Goal: Task Accomplishment & Management: Complete application form

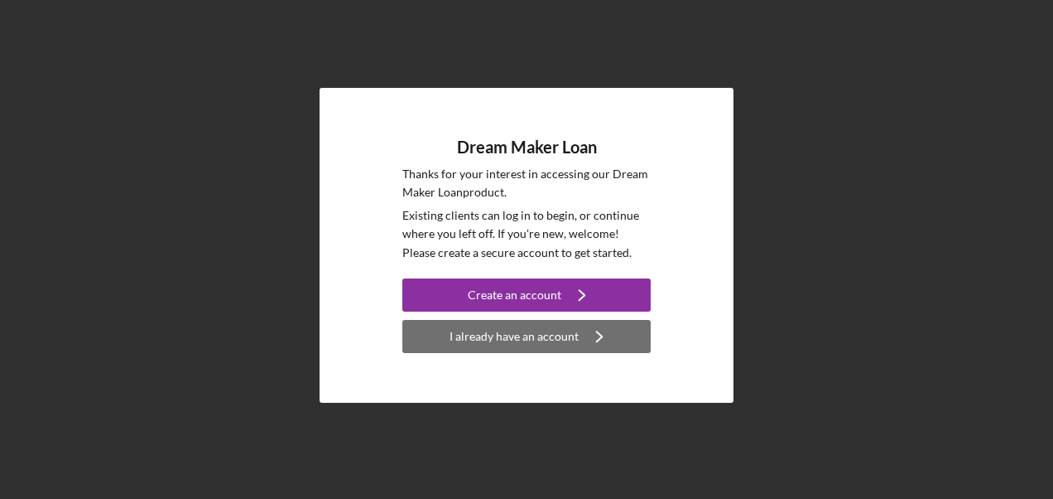
click at [489, 334] on div "I already have an account" at bounding box center [514, 336] width 129 height 33
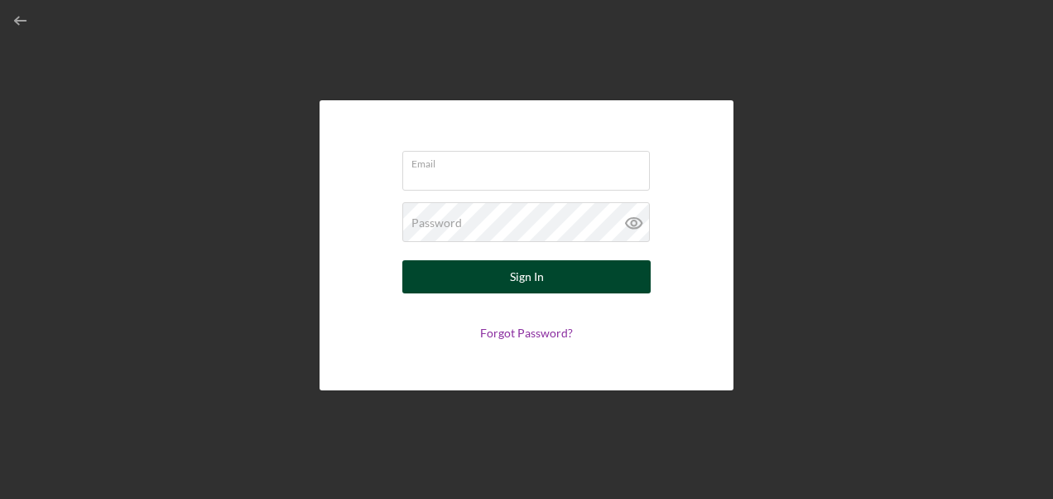
type input "[EMAIL_ADDRESS][DOMAIN_NAME]"
click at [551, 284] on button "Sign In" at bounding box center [526, 276] width 248 height 33
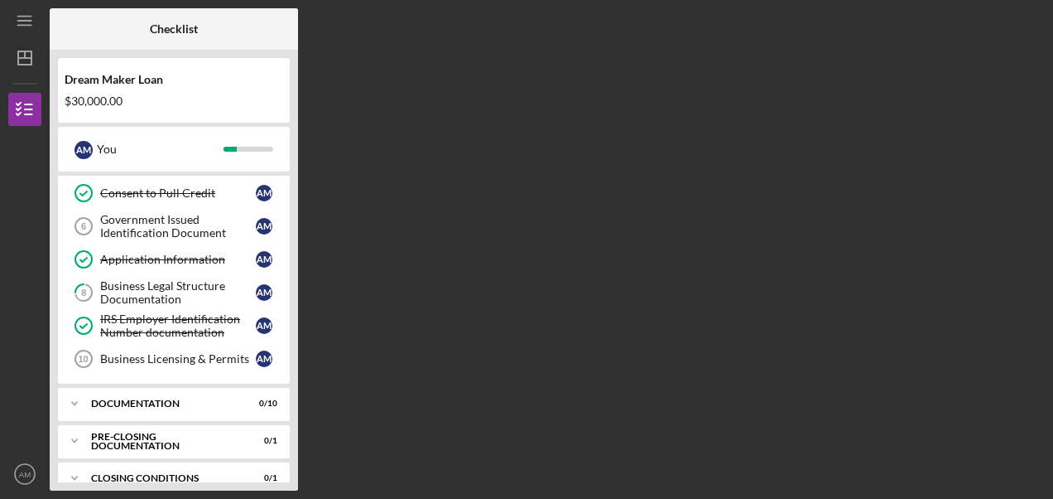
scroll to position [187, 0]
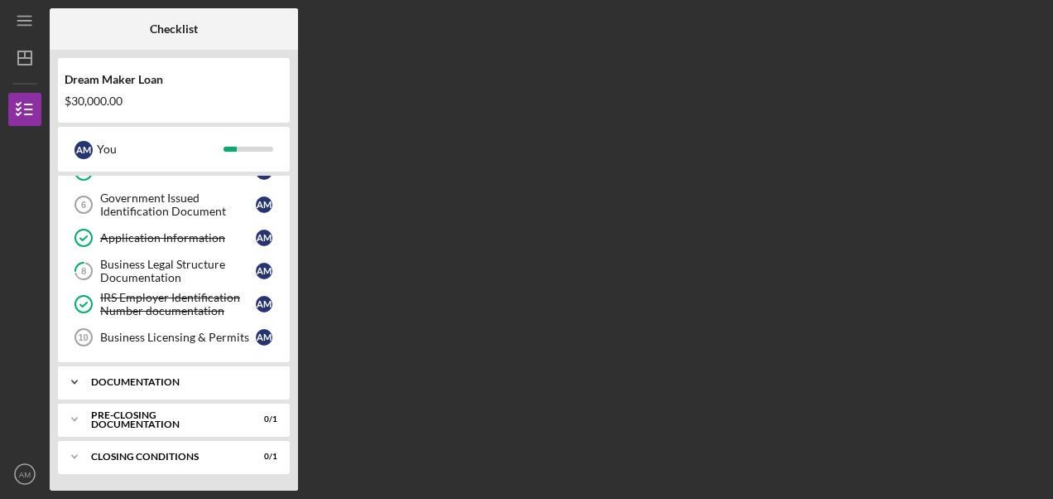
click at [181, 375] on div "Icon/Expander Documentation 0 / 10" at bounding box center [174, 381] width 232 height 33
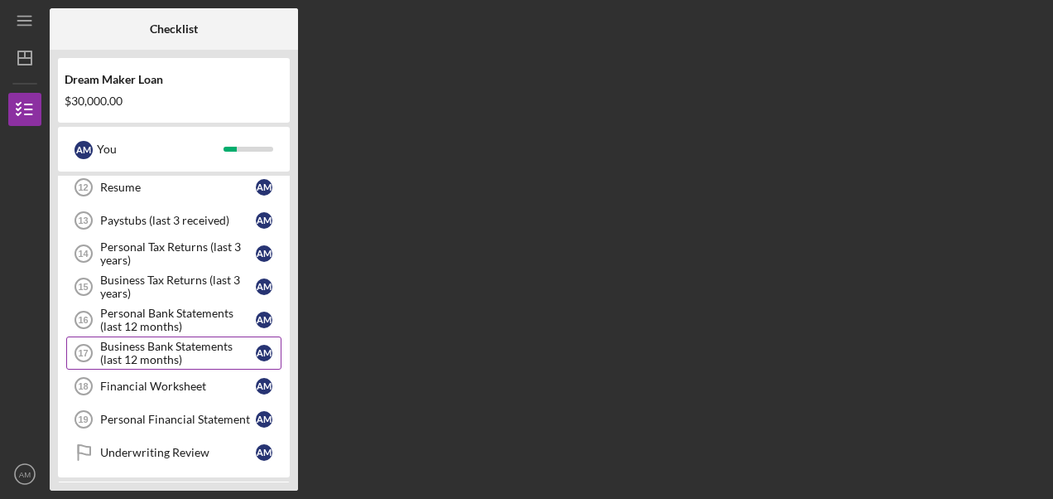
scroll to position [436, 0]
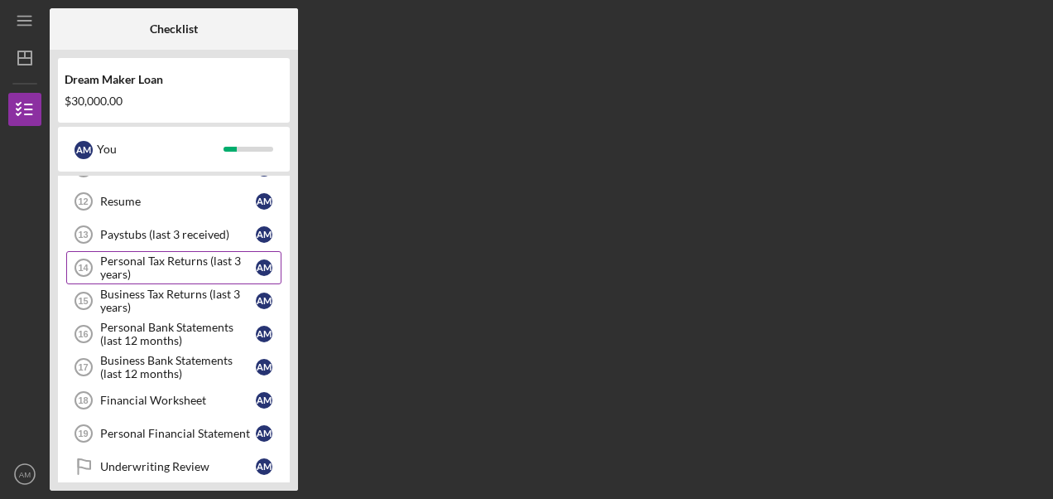
click at [186, 272] on div "Personal Tax Returns (last 3 years)" at bounding box center [178, 267] width 156 height 26
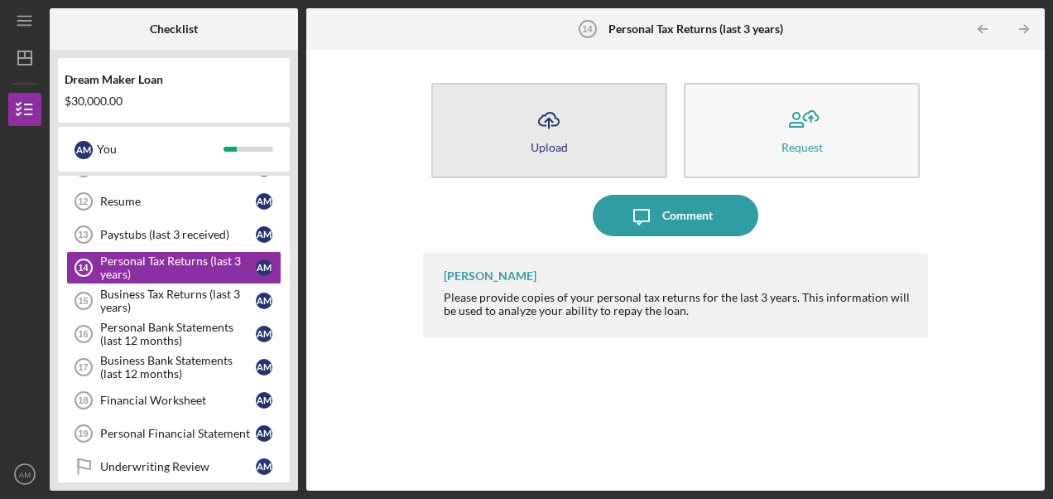
click at [552, 136] on icon "Icon/Upload" at bounding box center [548, 119] width 41 height 41
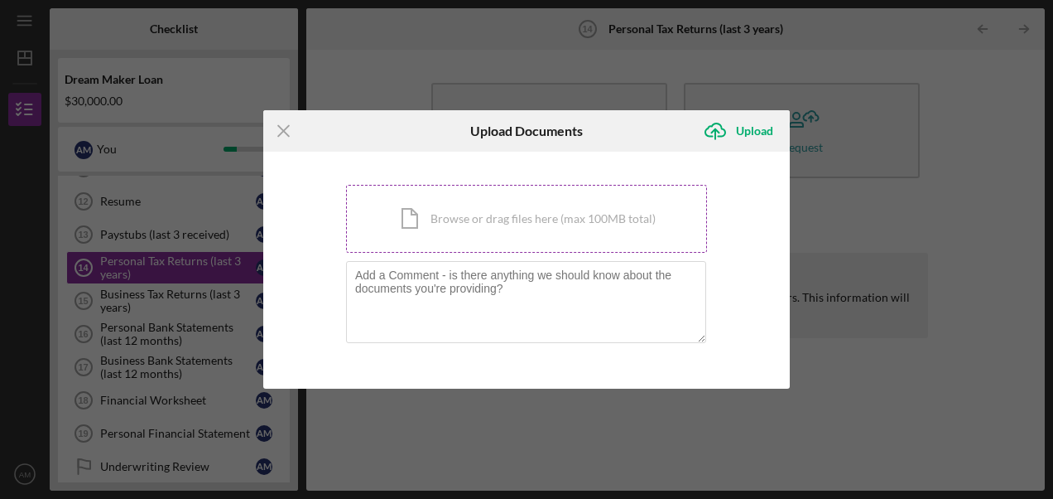
click at [443, 226] on div "Icon/Document Browse or drag files here (max 100MB total) Tap to choose files o…" at bounding box center [526, 219] width 361 height 68
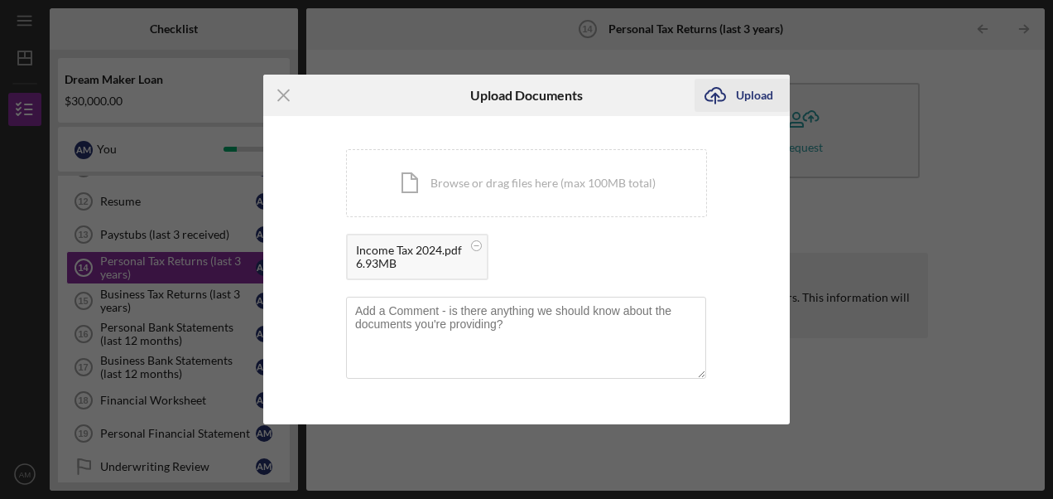
click at [720, 96] on icon "Icon/Upload" at bounding box center [715, 95] width 41 height 41
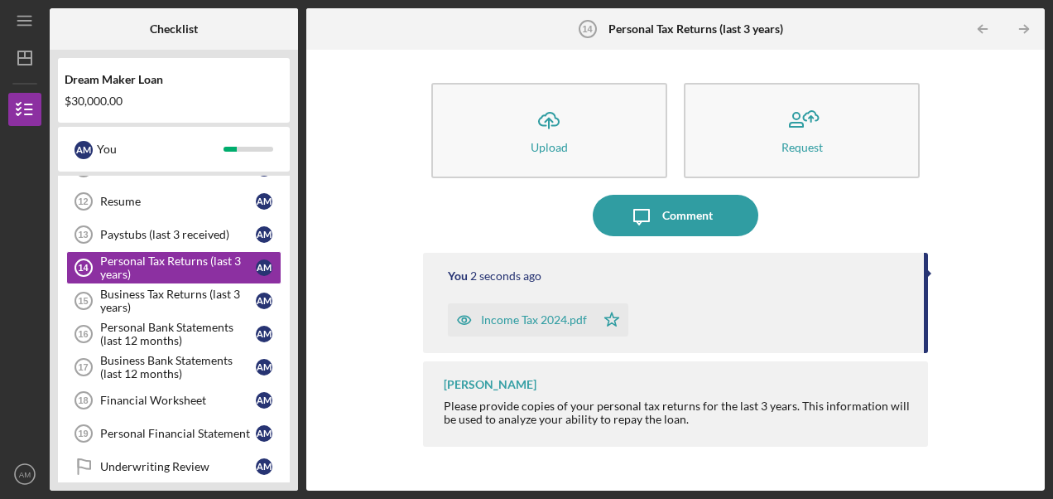
click at [121, 299] on div "Business Tax Returns (last 3 years)" at bounding box center [178, 300] width 156 height 26
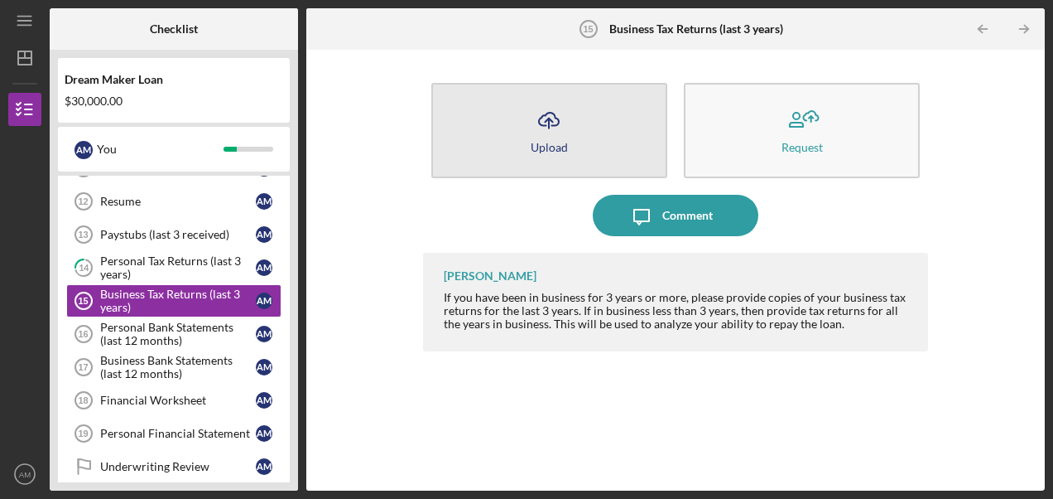
click at [535, 137] on icon "Icon/Upload" at bounding box center [548, 119] width 41 height 41
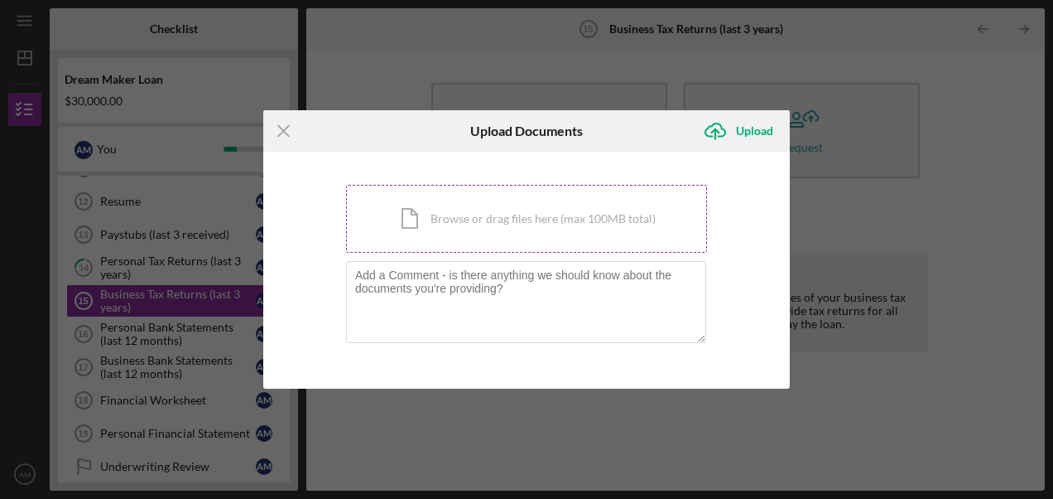
click at [429, 227] on div "Icon/Document Browse or drag files here (max 100MB total) Tap to choose files o…" at bounding box center [526, 219] width 361 height 68
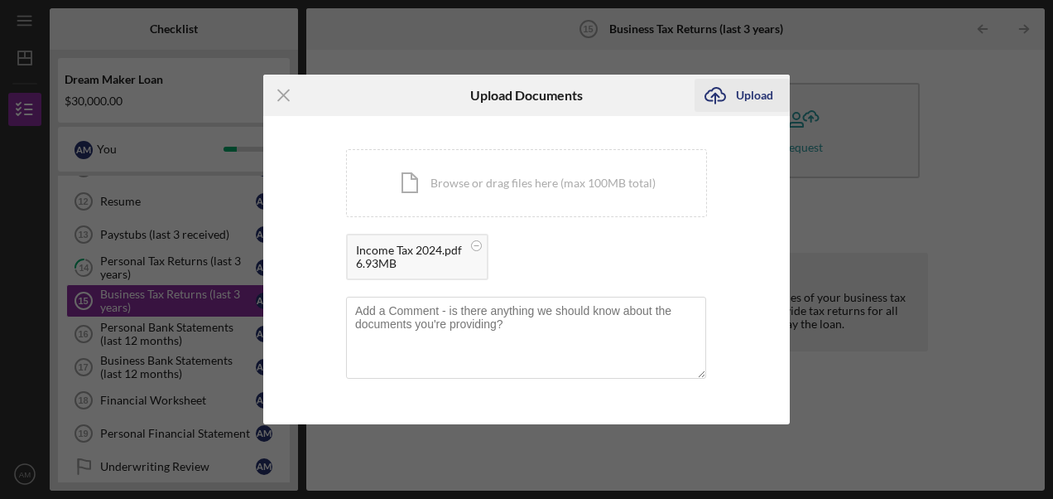
click at [740, 94] on div "Upload" at bounding box center [754, 95] width 37 height 33
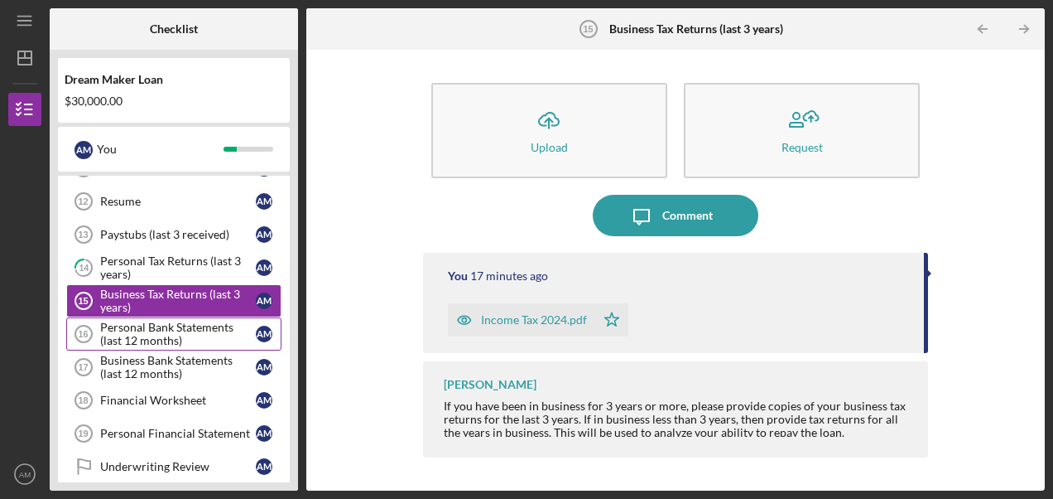
click at [151, 333] on div "Personal Bank Statements (last 12 months)" at bounding box center [178, 333] width 156 height 26
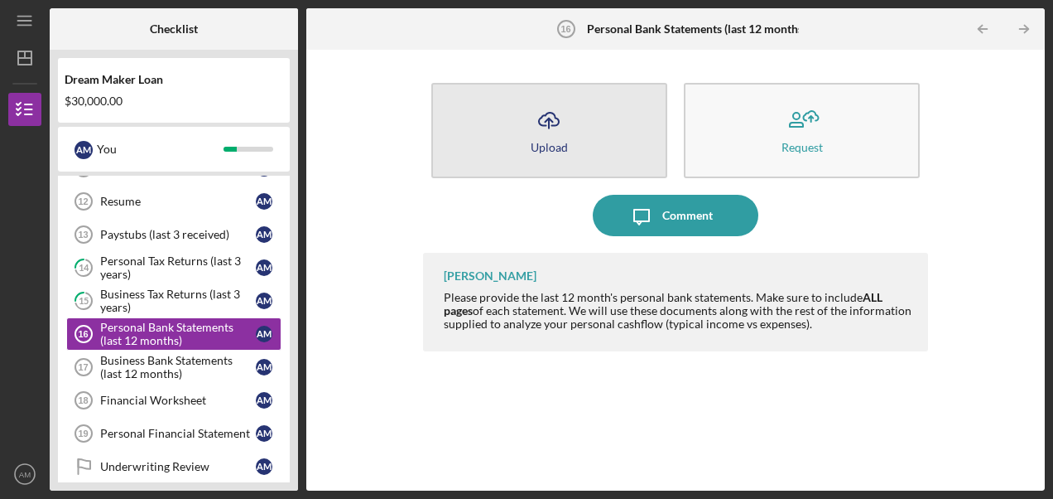
click at [547, 117] on icon "Icon/Upload" at bounding box center [548, 119] width 41 height 41
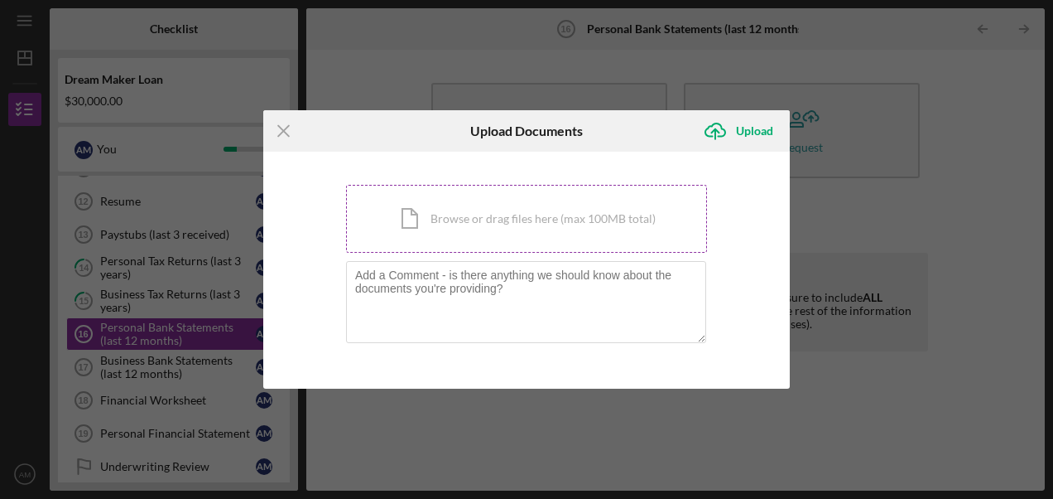
click at [497, 230] on div "Icon/Document Browse or drag files here (max 100MB total) Tap to choose files o…" at bounding box center [526, 219] width 361 height 68
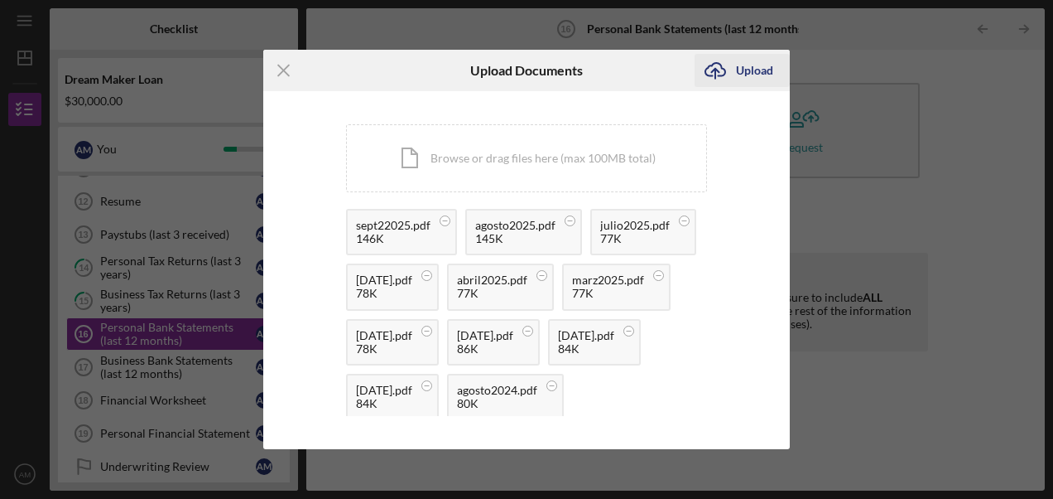
click at [742, 75] on div "Upload" at bounding box center [754, 70] width 37 height 33
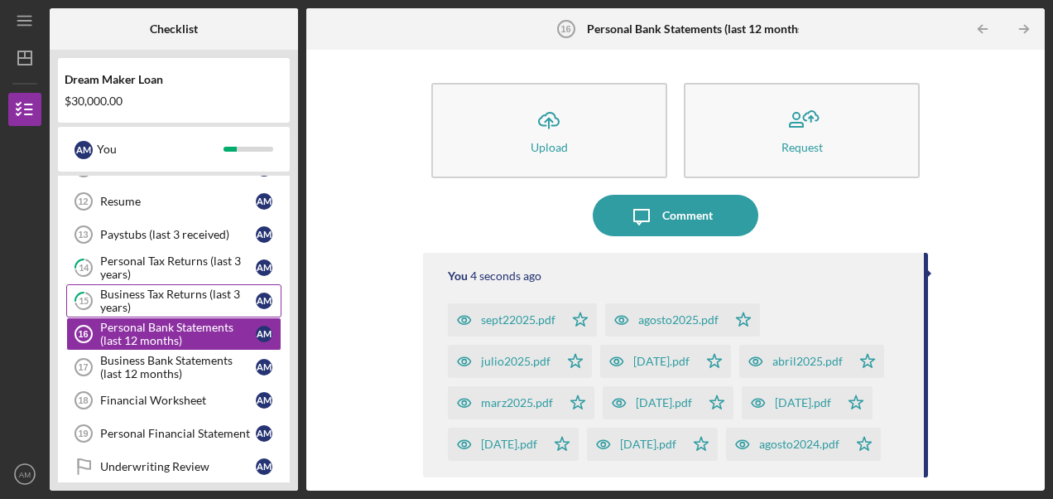
scroll to position [518, 0]
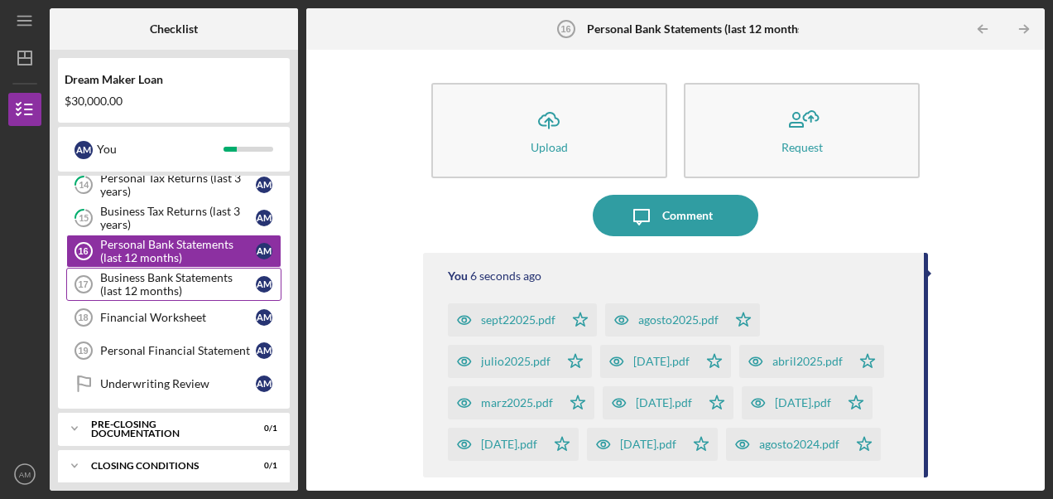
click at [120, 278] on div "Business Bank Statements (last 12 months)" at bounding box center [178, 284] width 156 height 26
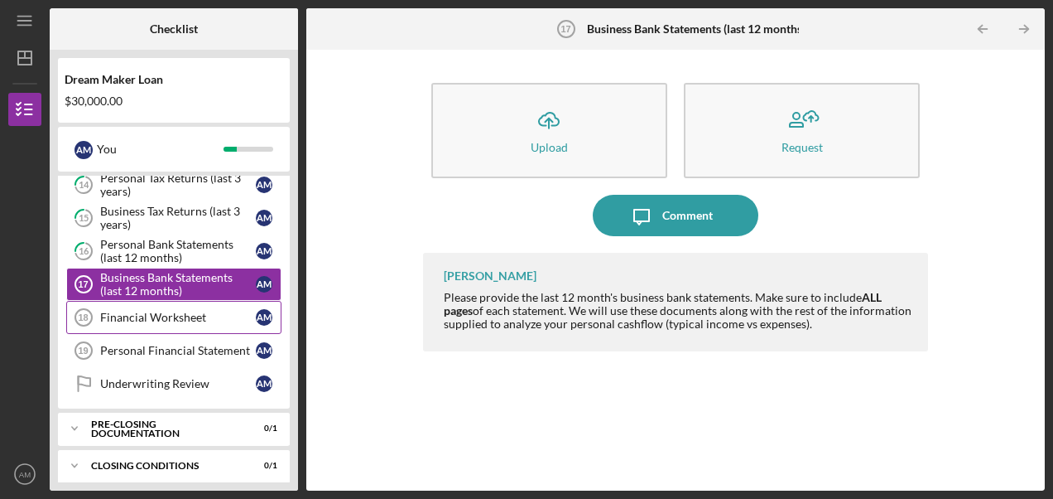
click at [142, 325] on link "Financial Worksheet 18 Financial Worksheet A M" at bounding box center [173, 317] width 215 height 33
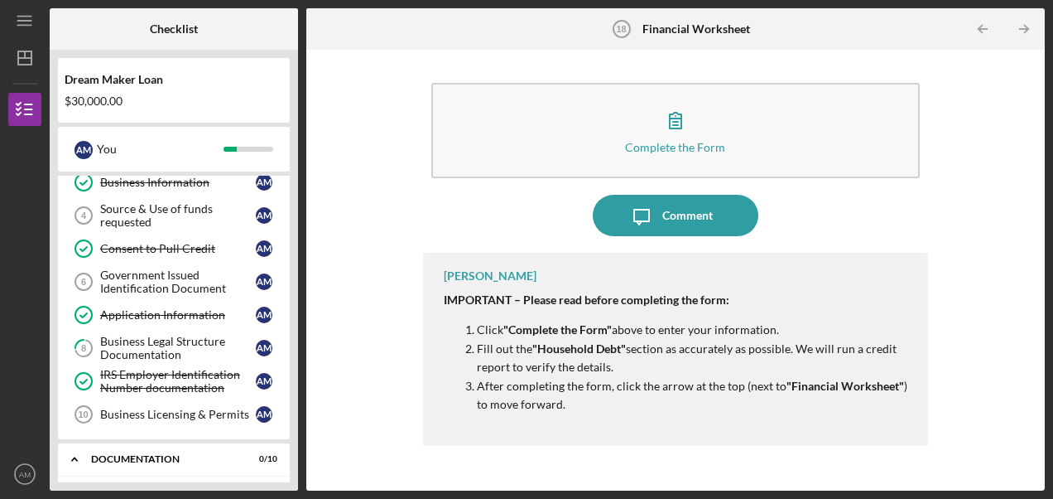
scroll to position [104, 0]
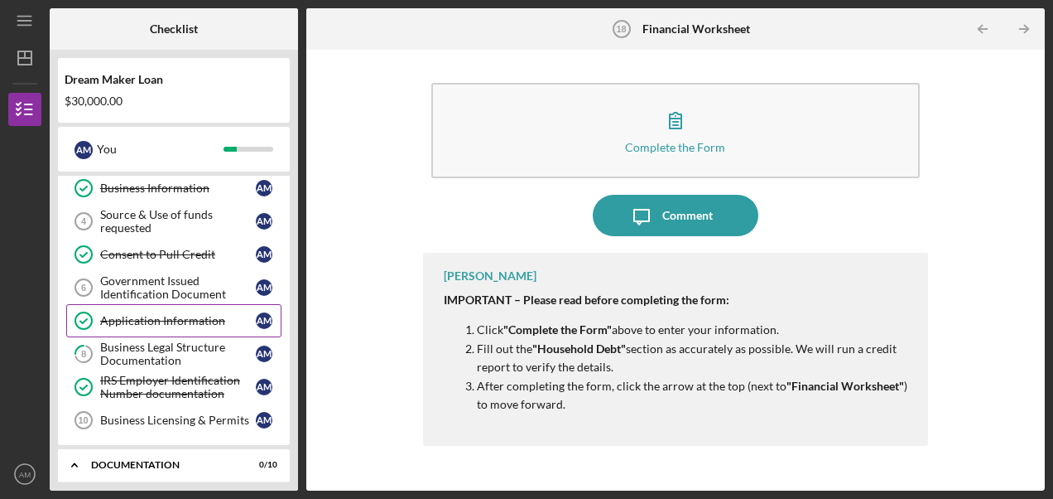
click at [192, 325] on div "Application Information" at bounding box center [178, 320] width 156 height 13
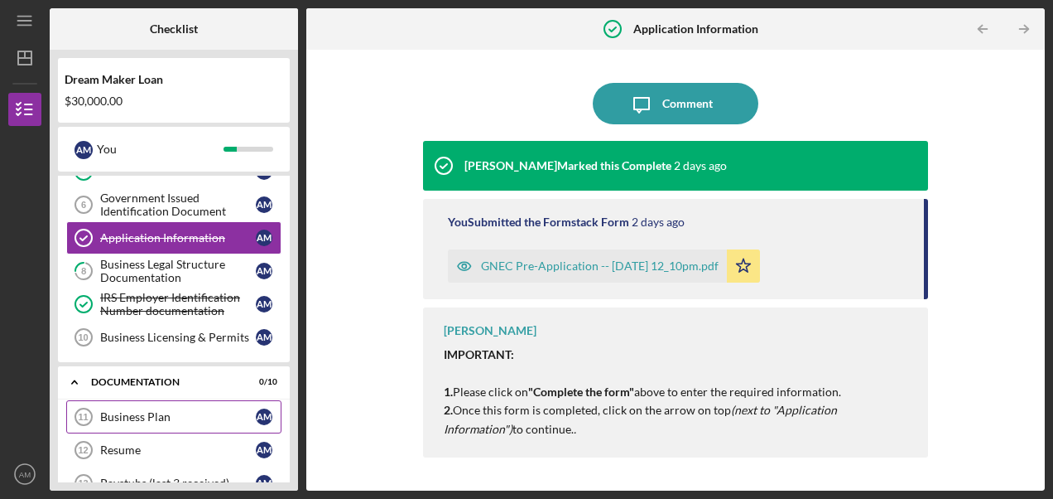
scroll to position [270, 0]
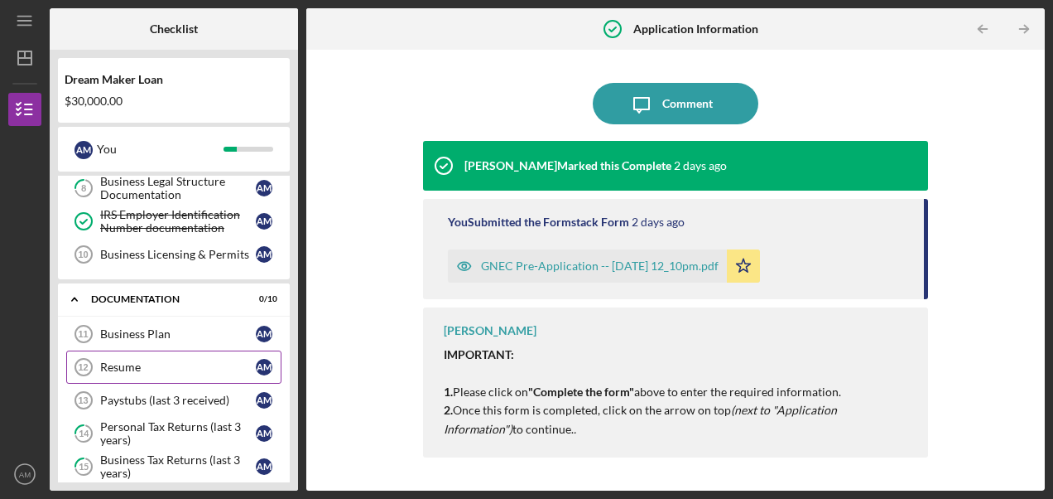
click at [149, 362] on div "Resume" at bounding box center [178, 366] width 156 height 13
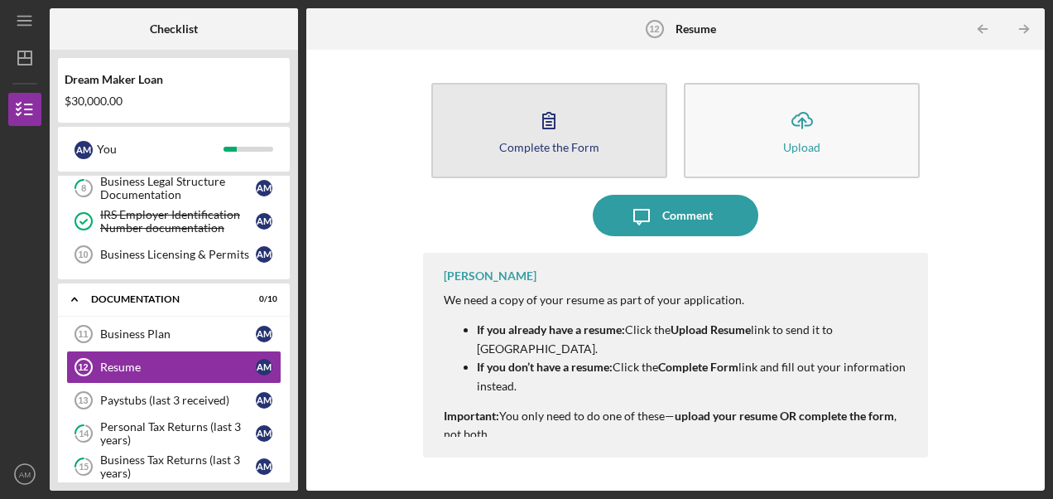
click at [549, 146] on div "Complete the Form" at bounding box center [549, 147] width 100 height 12
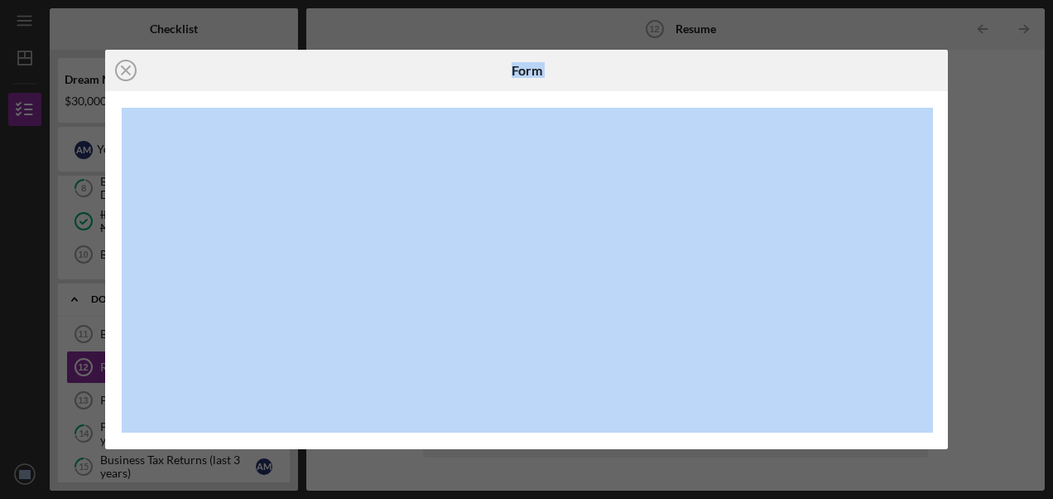
click at [590, 498] on html "Icon/Menu Resume 12 Resume Checklist Dream Maker Loan $30,000.00 A M You Icon/E…" at bounding box center [526, 249] width 1053 height 499
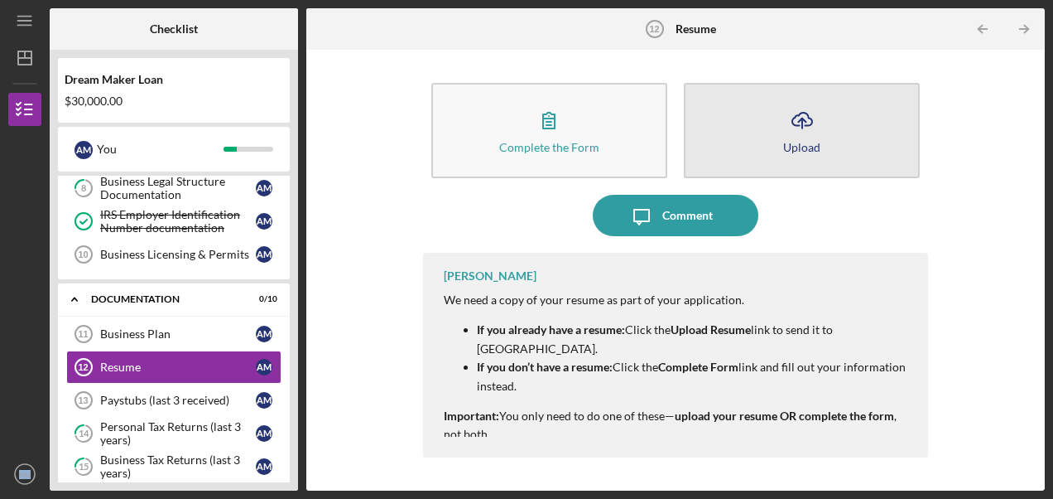
click at [808, 119] on icon "Icon/Upload" at bounding box center [802, 119] width 41 height 41
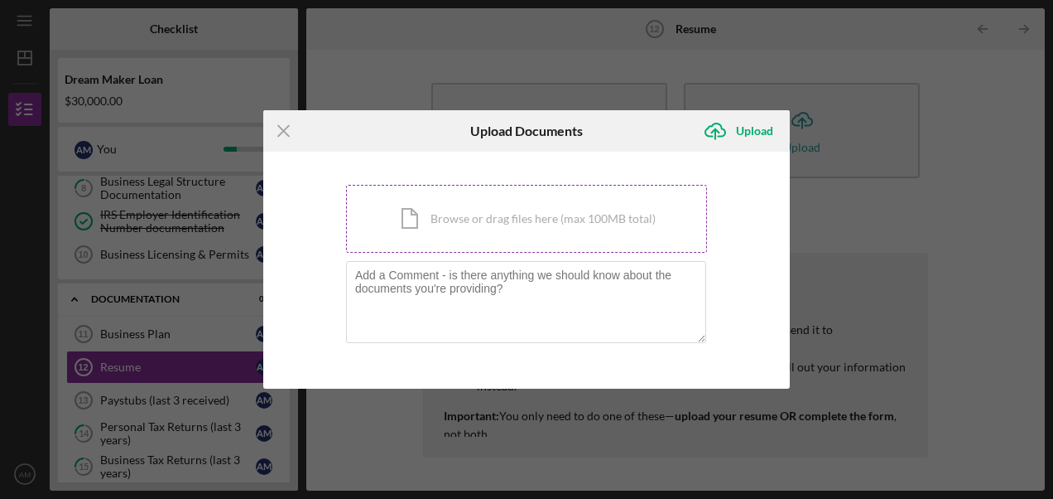
click at [546, 234] on div "Icon/Document Browse or drag files here (max 100MB total) Tap to choose files o…" at bounding box center [526, 219] width 361 height 68
click at [846, 229] on div "Icon/Menu Close Upload Documents Icon/Upload Upload You're uploading documents …" at bounding box center [526, 249] width 1053 height 499
click at [287, 133] on icon "Icon/Menu Close" at bounding box center [283, 130] width 41 height 41
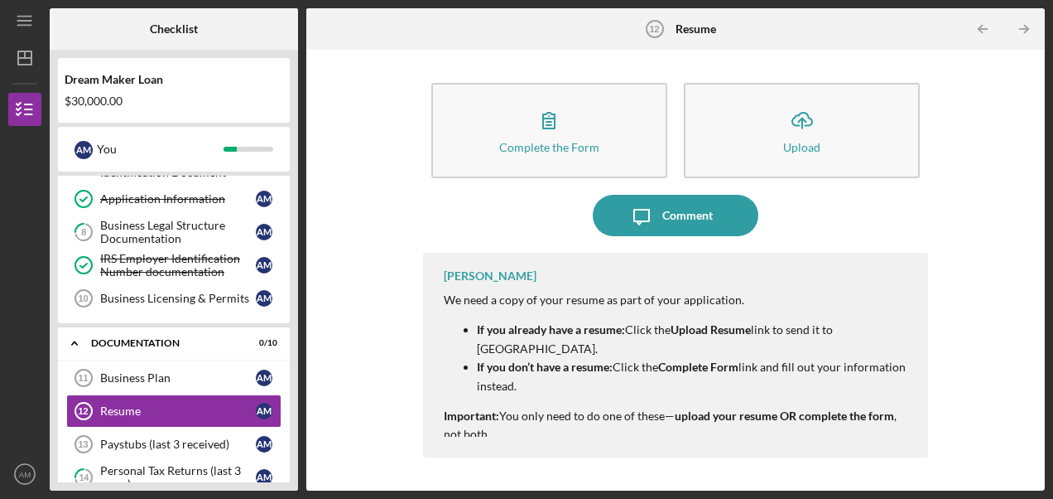
scroll to position [196, 0]
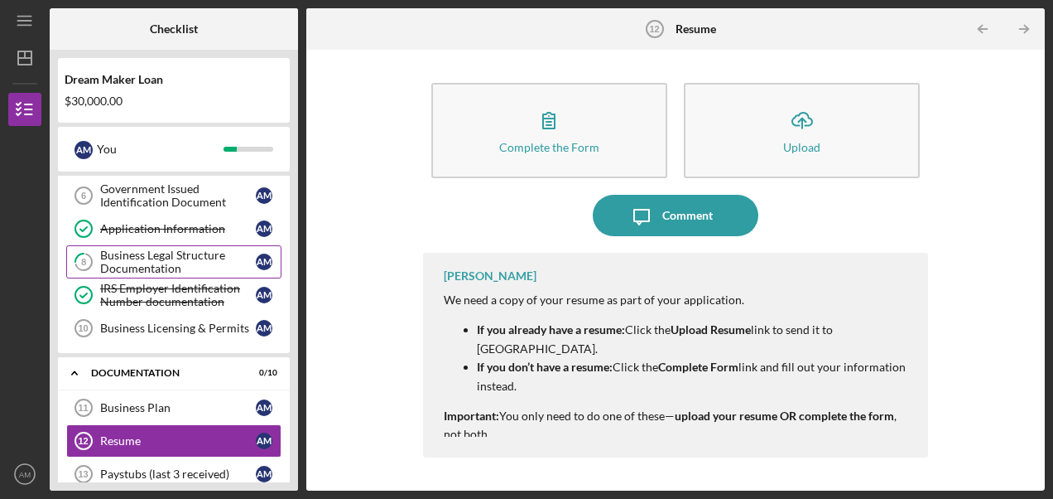
click at [165, 258] on div "Business Legal Structure Documentation" at bounding box center [178, 261] width 156 height 26
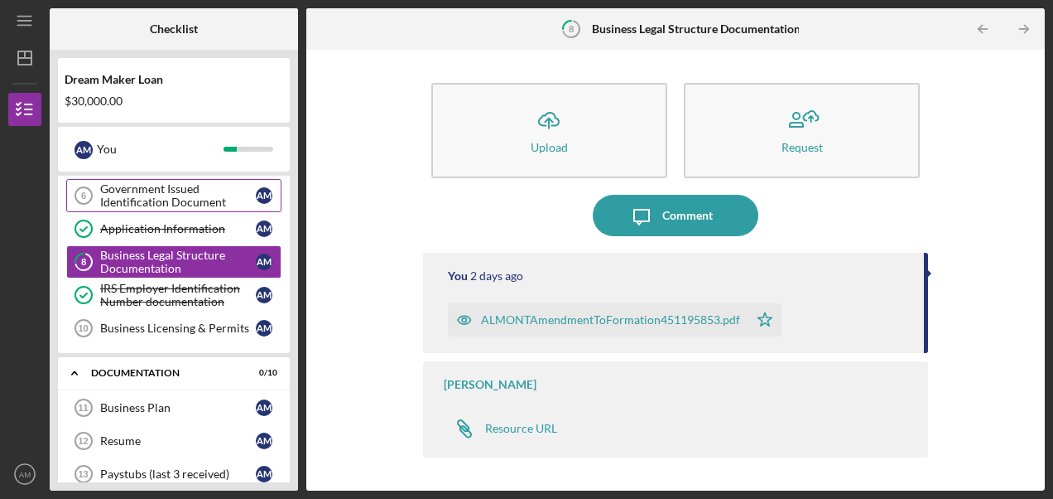
click at [147, 195] on div "Government Issued Identification Document" at bounding box center [178, 195] width 156 height 26
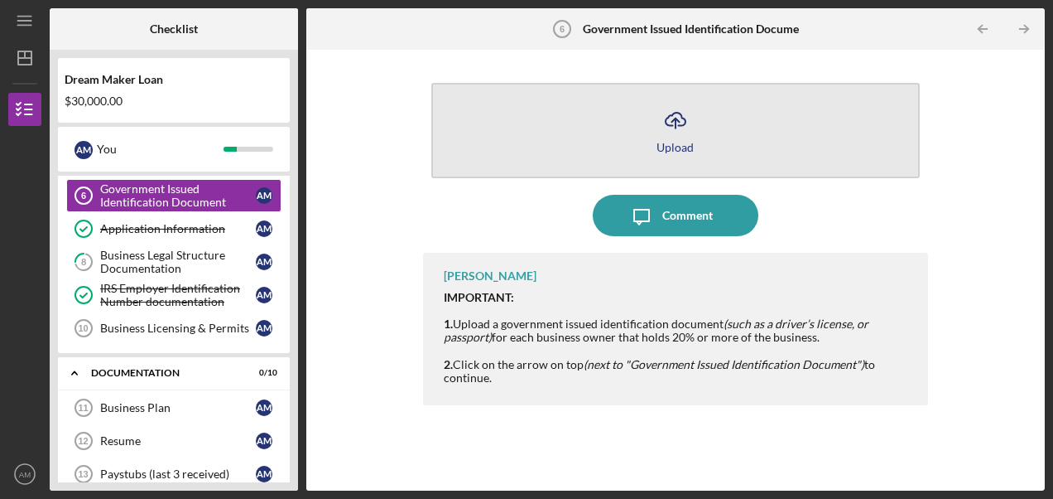
click at [687, 132] on icon "Icon/Upload" at bounding box center [675, 119] width 41 height 41
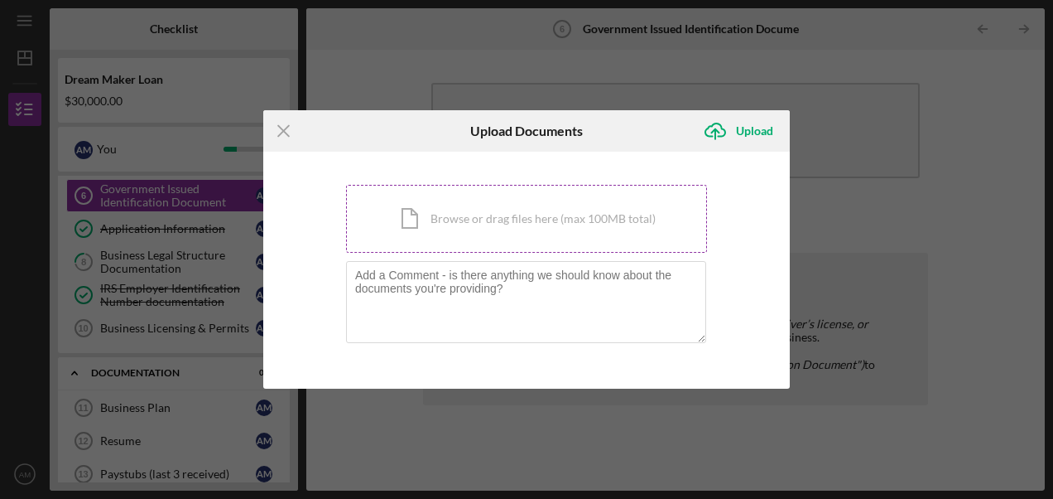
click at [428, 218] on div "Icon/Document Browse or drag files here (max 100MB total) Tap to choose files o…" at bounding box center [526, 219] width 361 height 68
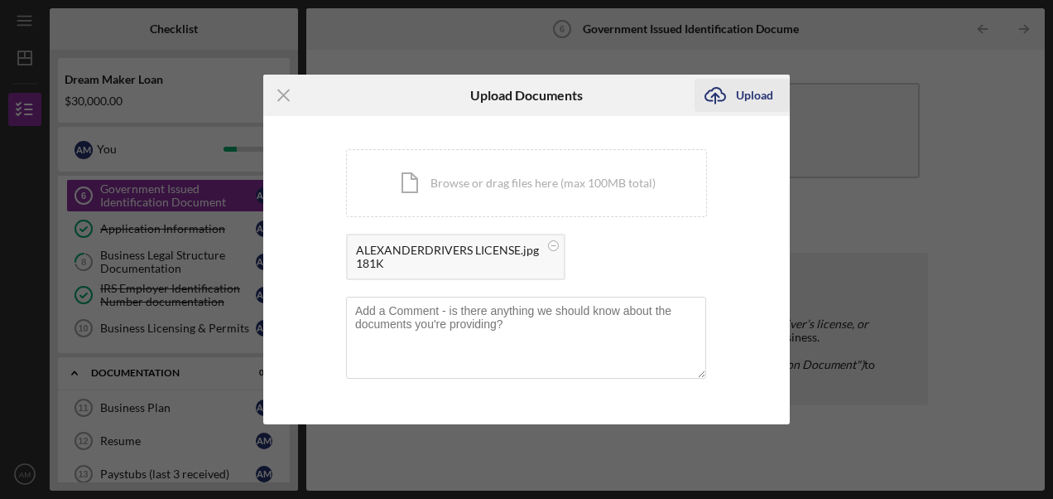
click at [750, 95] on div "Upload" at bounding box center [754, 95] width 37 height 33
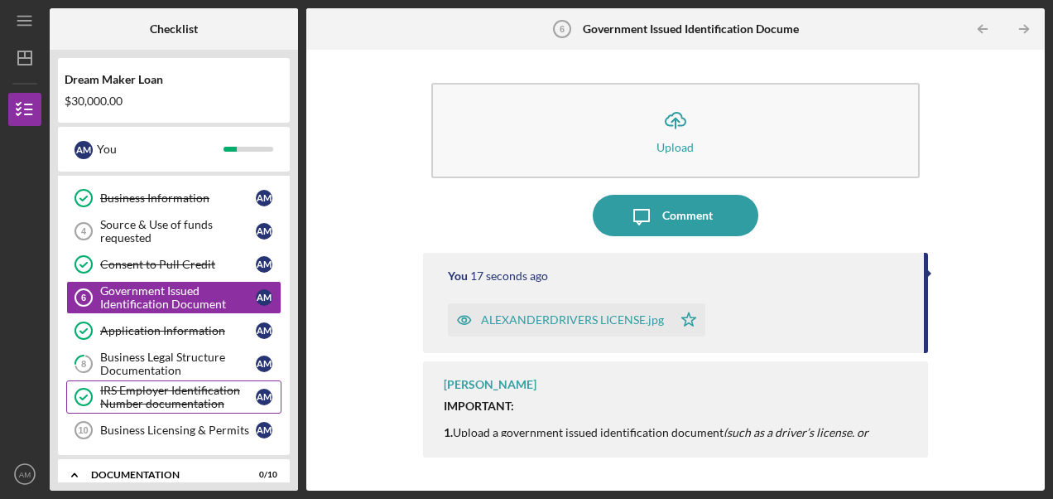
scroll to position [113, 0]
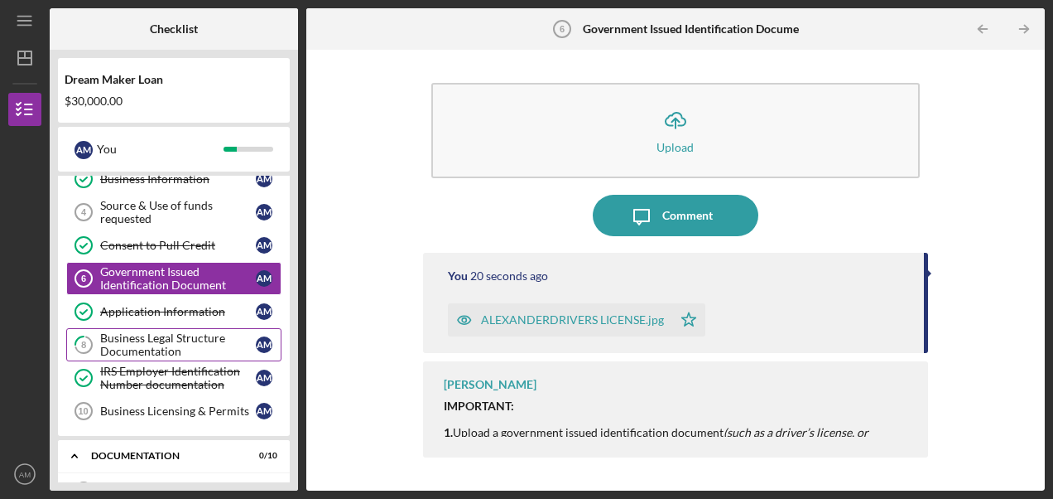
click at [142, 338] on div "Business Legal Structure Documentation" at bounding box center [178, 344] width 156 height 26
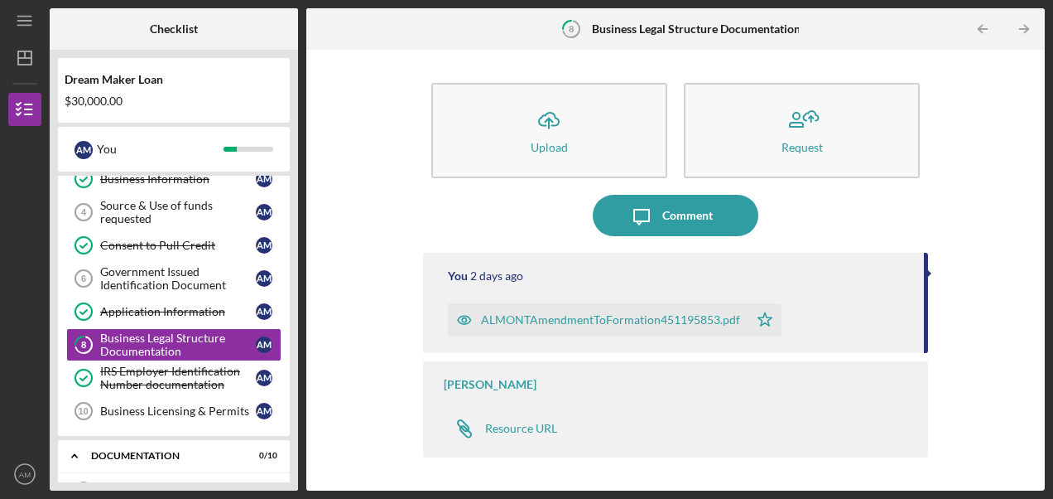
click at [681, 317] on div "ALMONTAmendmentToFormation451195853.pdf" at bounding box center [610, 319] width 259 height 13
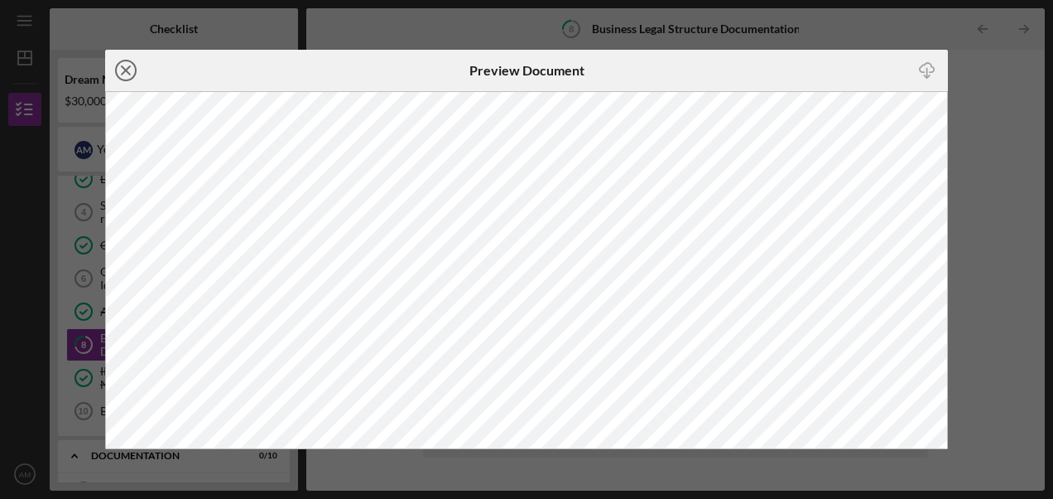
click at [125, 68] on icon "Icon/Close" at bounding box center [125, 70] width 41 height 41
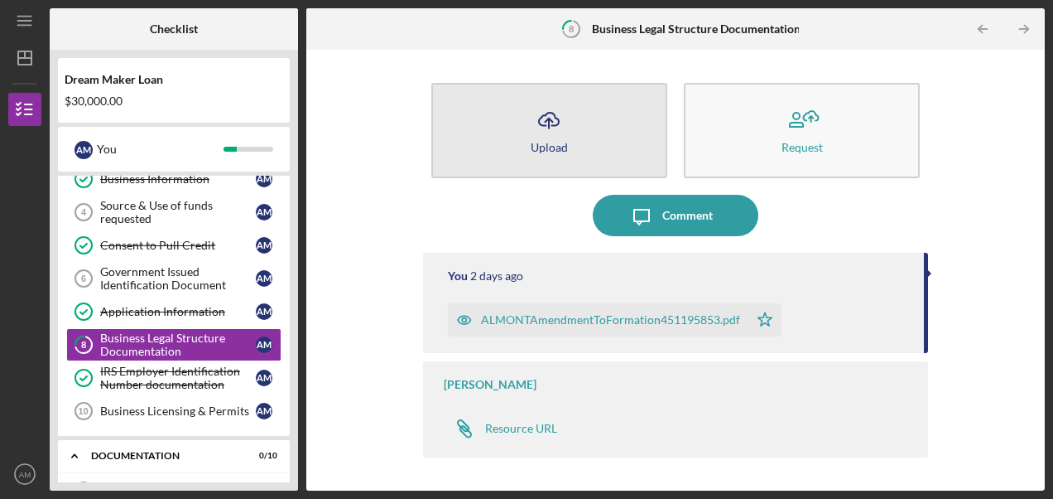
click at [547, 122] on icon "Icon/Upload" at bounding box center [548, 119] width 41 height 41
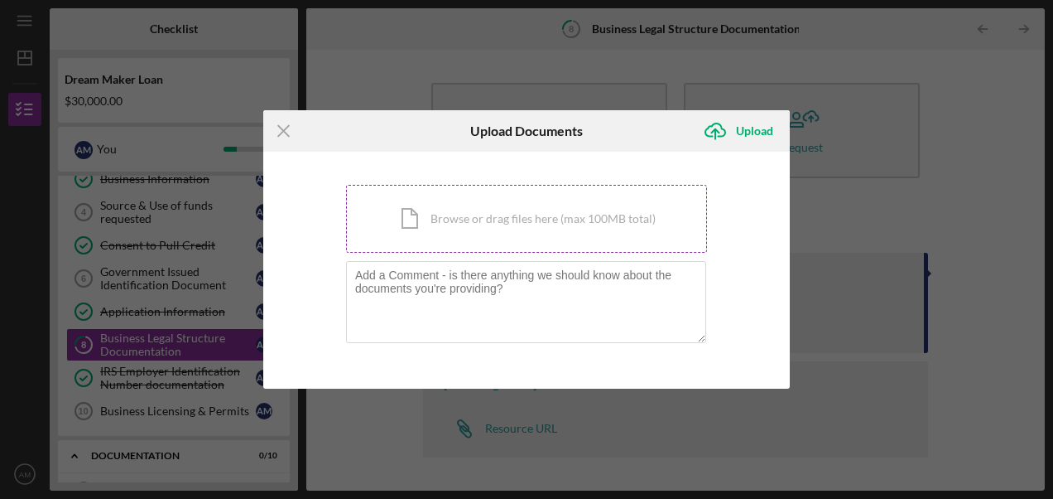
click at [492, 219] on div "Icon/Document Browse or drag files here (max 100MB total) Tap to choose files o…" at bounding box center [526, 219] width 361 height 68
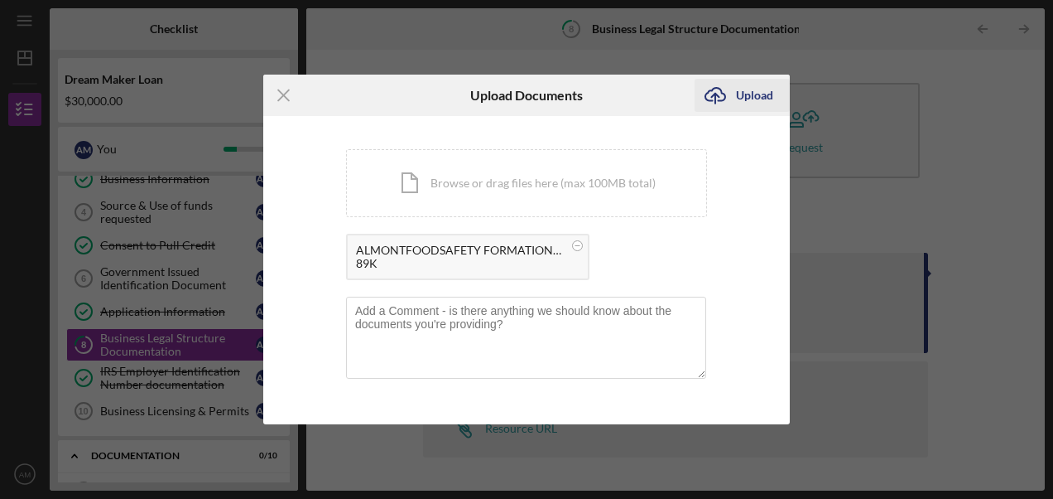
click at [729, 95] on icon "Icon/Upload" at bounding box center [715, 95] width 41 height 41
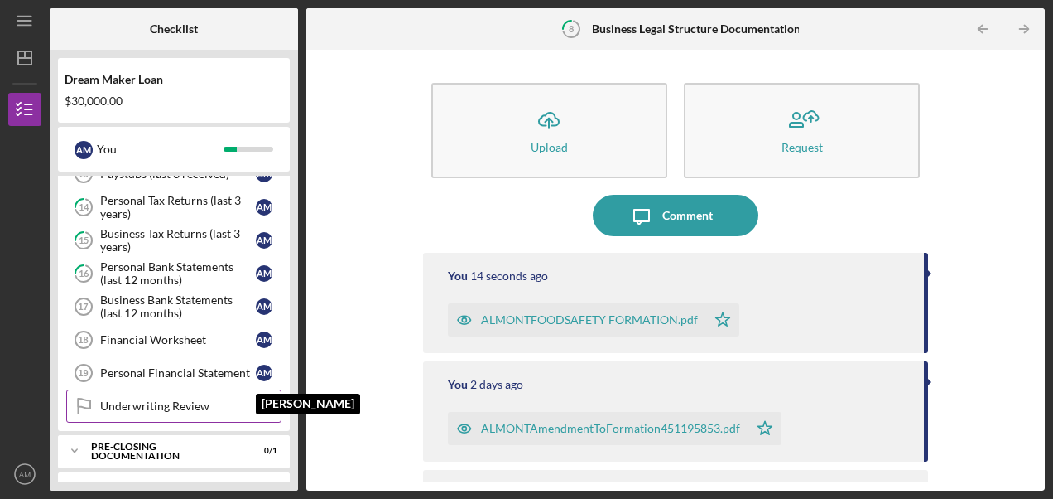
scroll to position [528, 0]
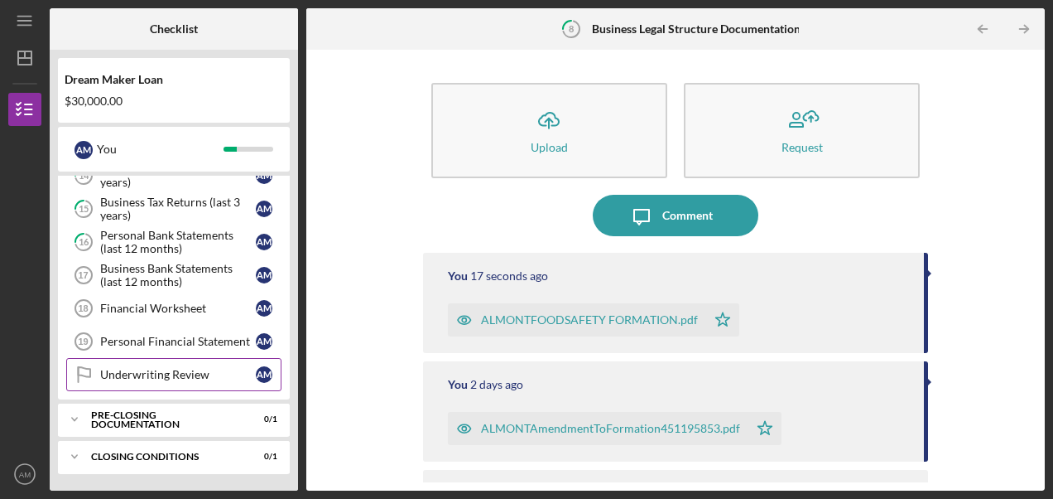
click at [172, 377] on div "Underwriting Review" at bounding box center [178, 374] width 156 height 13
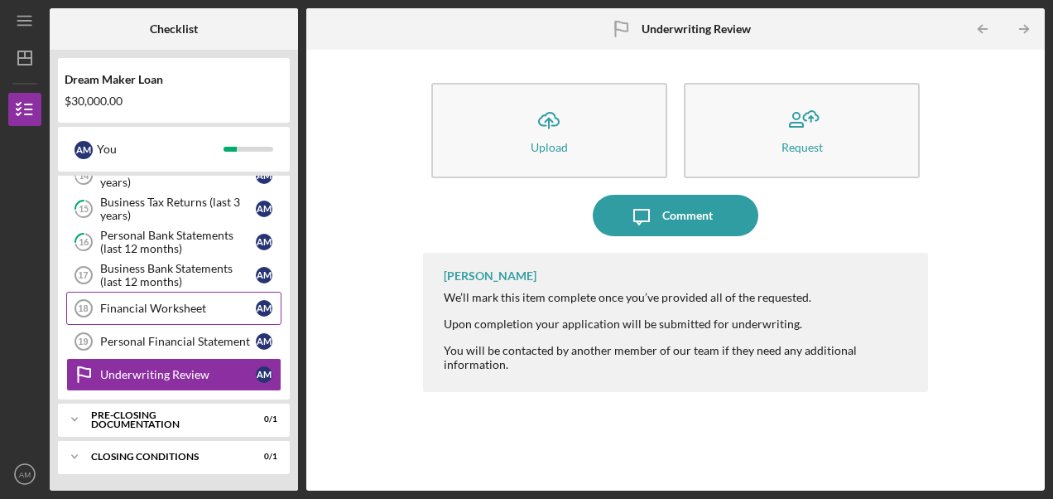
click at [144, 308] on div "Financial Worksheet" at bounding box center [178, 307] width 156 height 13
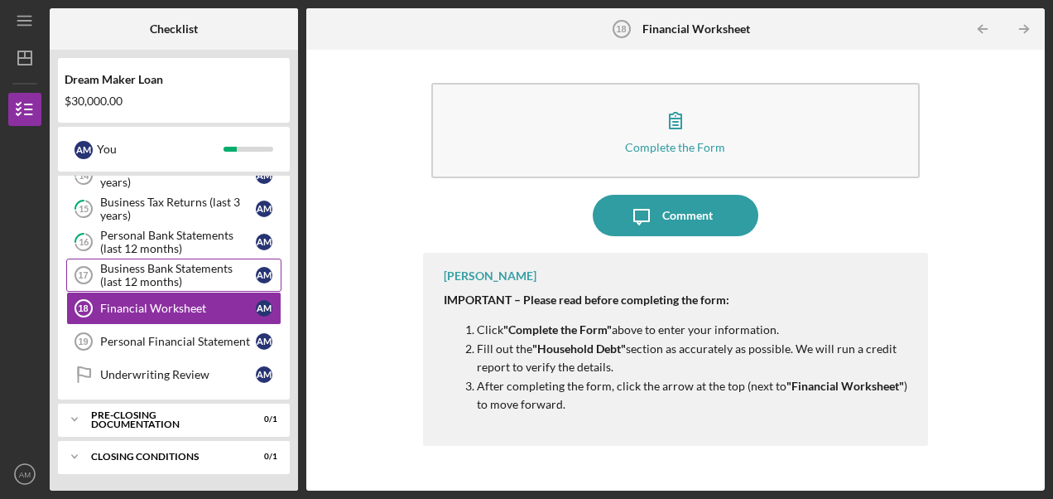
click at [137, 270] on div "Business Bank Statements (last 12 months)" at bounding box center [178, 275] width 156 height 26
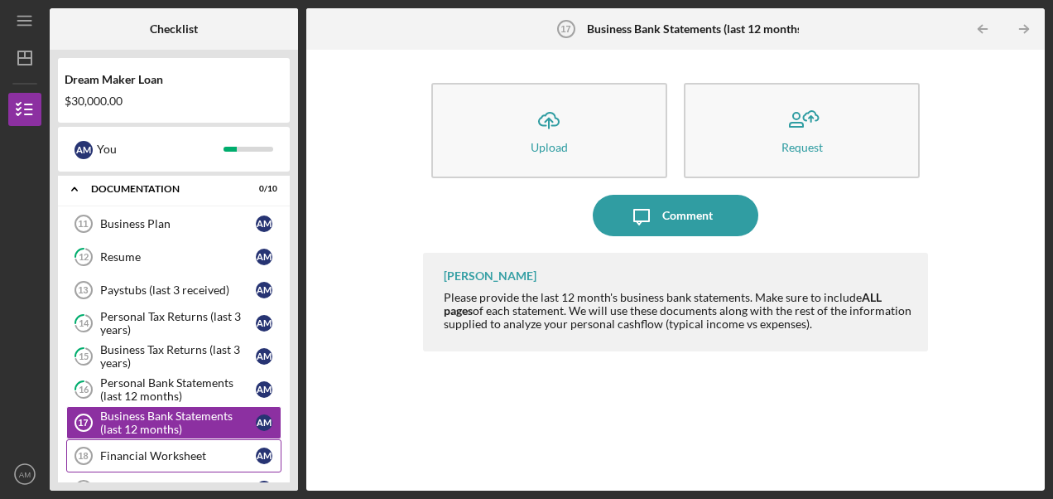
scroll to position [362, 0]
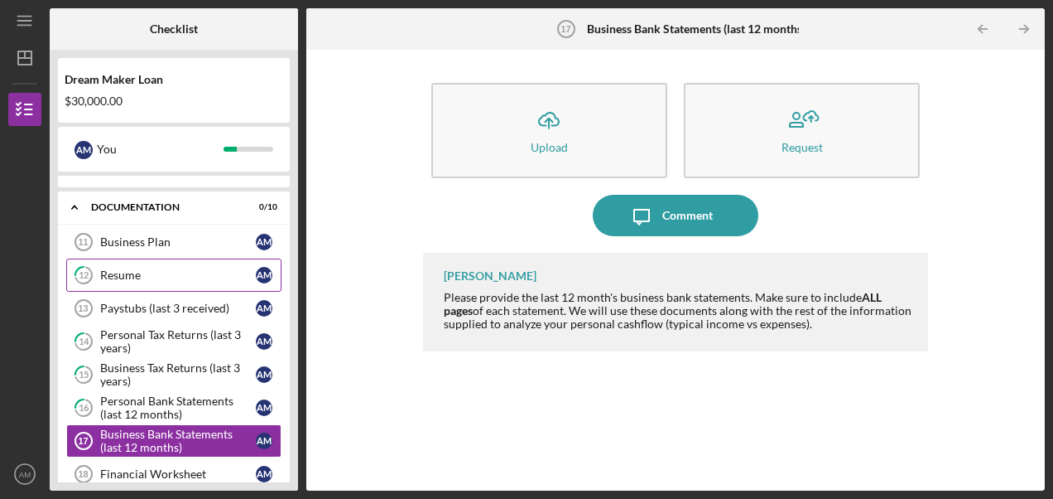
click at [157, 266] on link "12 Resume A M" at bounding box center [173, 274] width 215 height 33
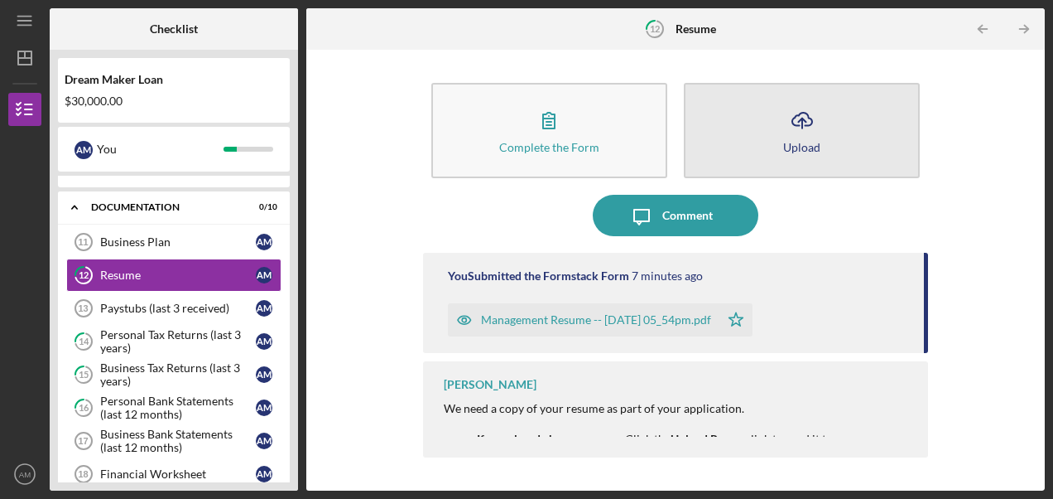
click at [805, 123] on icon "Icon/Upload" at bounding box center [802, 119] width 41 height 41
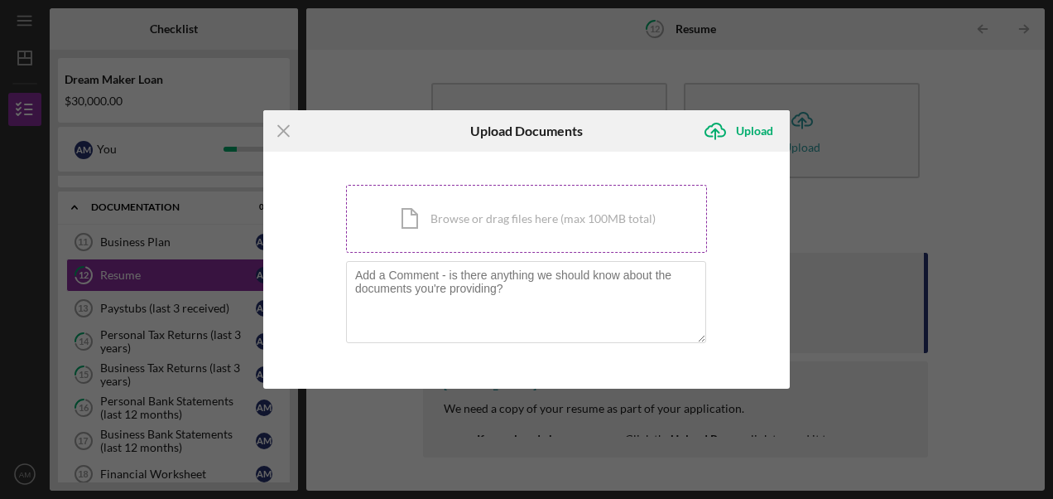
click at [494, 230] on div "Icon/Document Browse or drag files here (max 100MB total) Tap to choose files o…" at bounding box center [526, 219] width 361 height 68
click at [294, 128] on icon "Icon/Menu Close" at bounding box center [283, 130] width 41 height 41
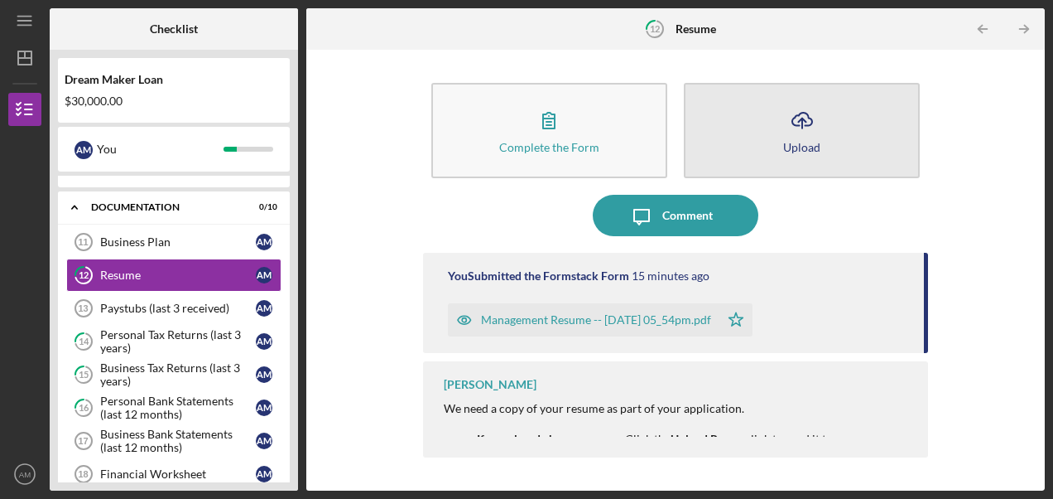
click at [771, 116] on button "Icon/Upload Upload" at bounding box center [802, 130] width 236 height 95
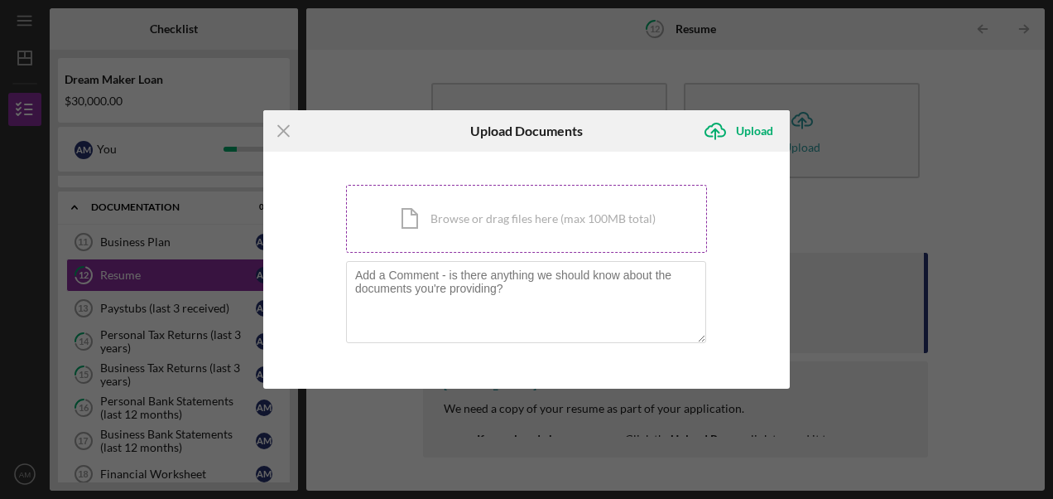
click at [532, 222] on div "Icon/Document Browse or drag files here (max 100MB total) Tap to choose files o…" at bounding box center [526, 219] width 361 height 68
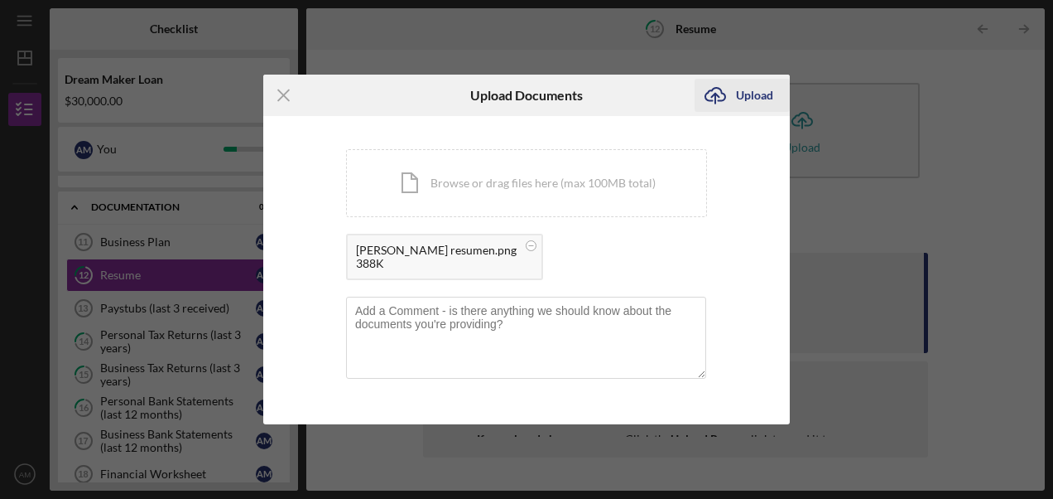
click at [751, 91] on div "Upload" at bounding box center [754, 95] width 37 height 33
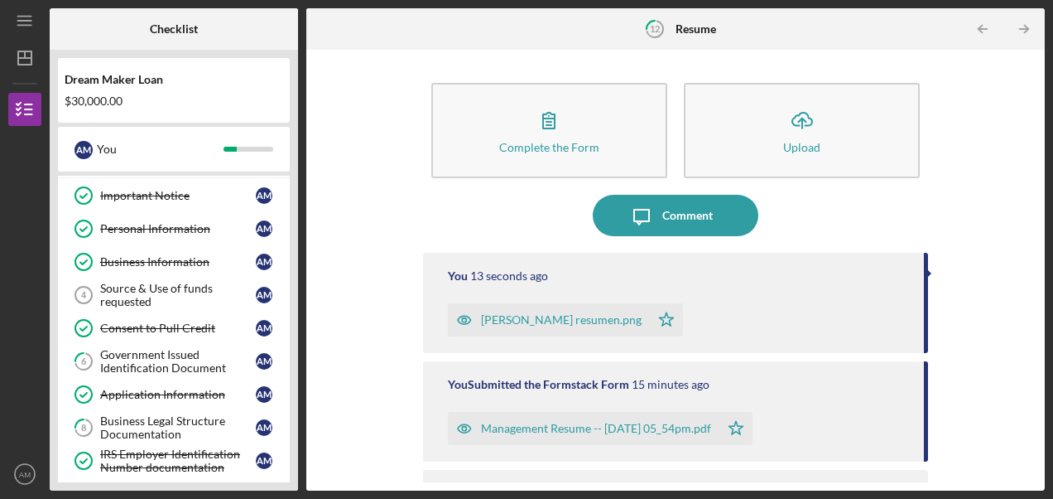
scroll to position [31, 0]
click at [164, 294] on div "Source & Use of funds requested" at bounding box center [178, 295] width 156 height 26
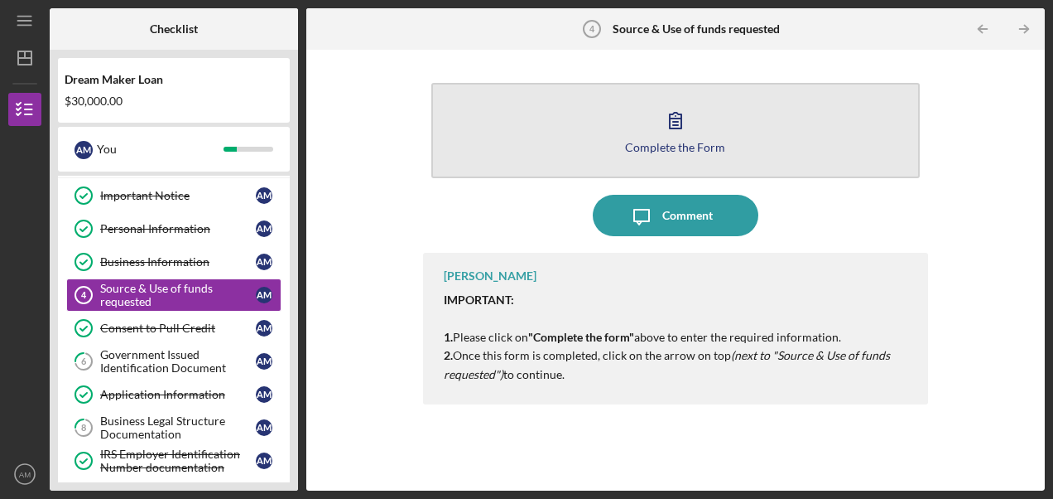
click at [694, 152] on div "Complete the Form" at bounding box center [675, 147] width 100 height 12
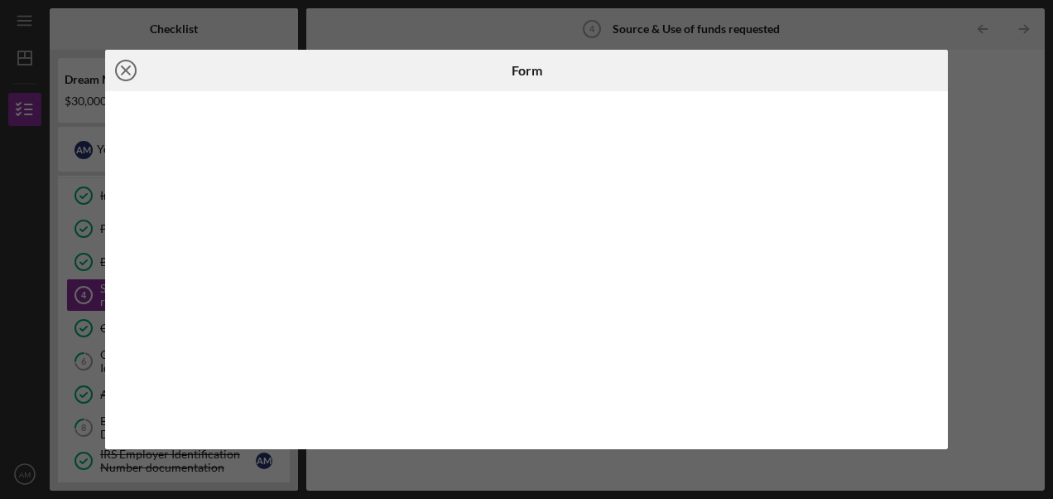
click at [123, 61] on circle at bounding box center [126, 70] width 20 height 20
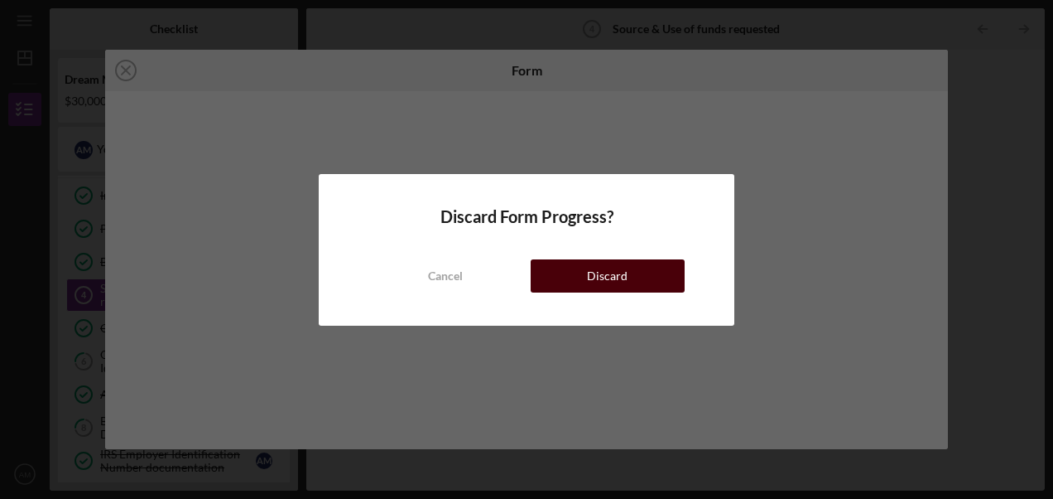
click at [612, 283] on div "Discard" at bounding box center [607, 275] width 41 height 33
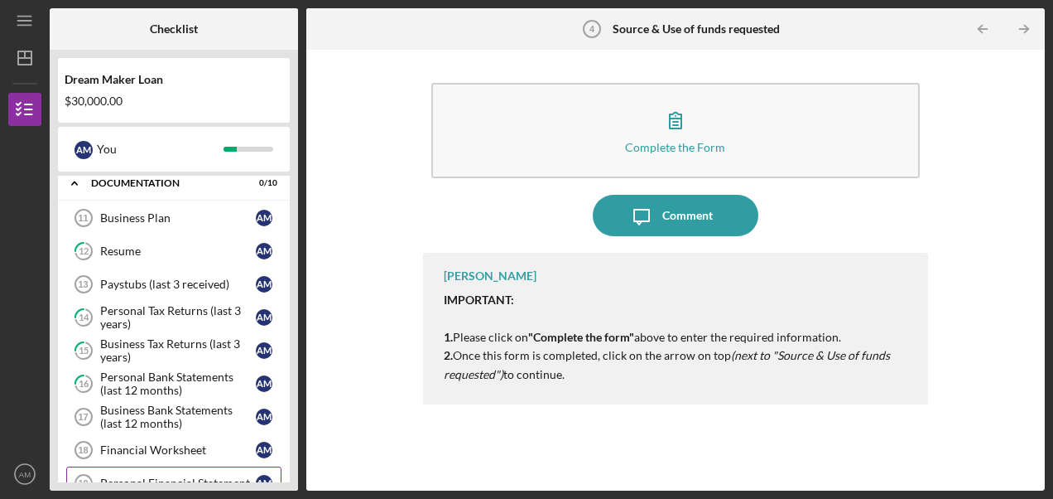
scroll to position [279, 0]
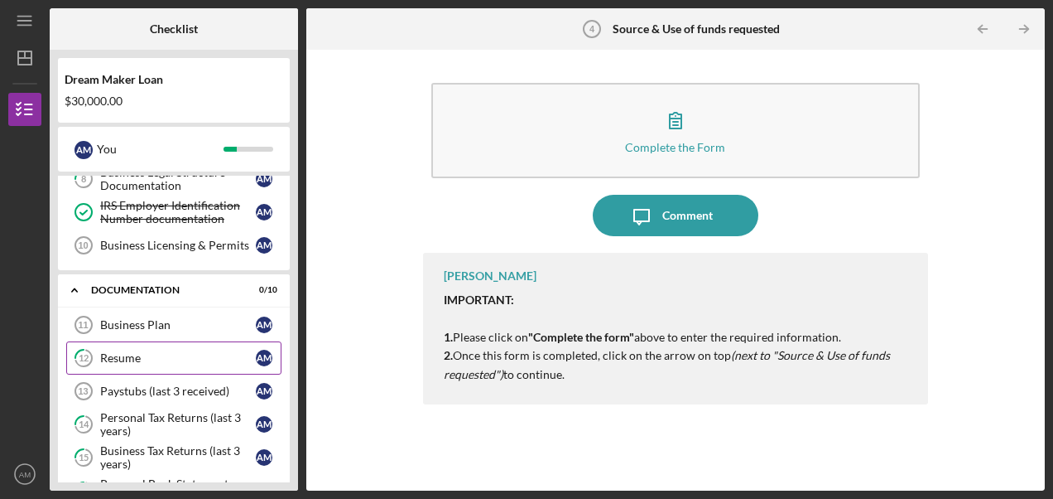
click at [199, 355] on div "Resume" at bounding box center [178, 357] width 156 height 13
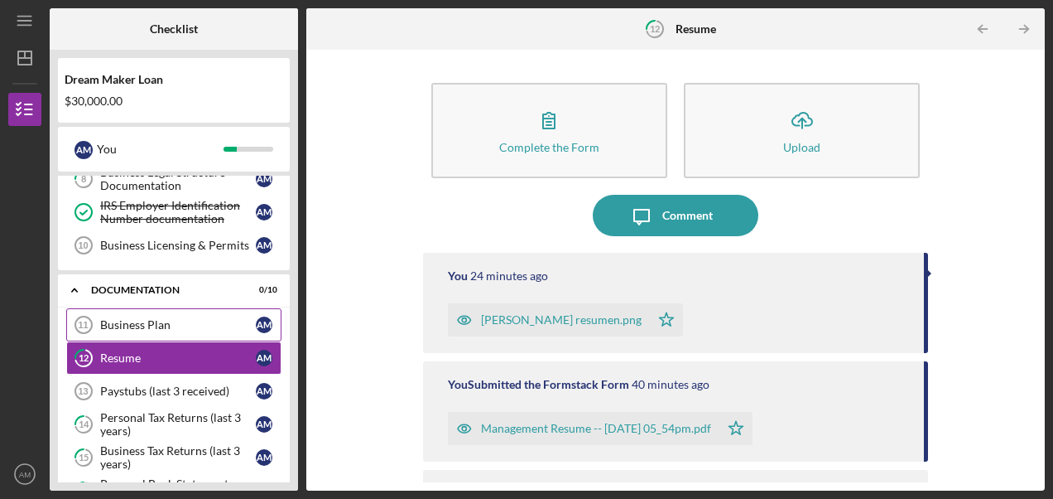
click at [142, 332] on link "Business Plan 11 Business Plan A M" at bounding box center [173, 324] width 215 height 33
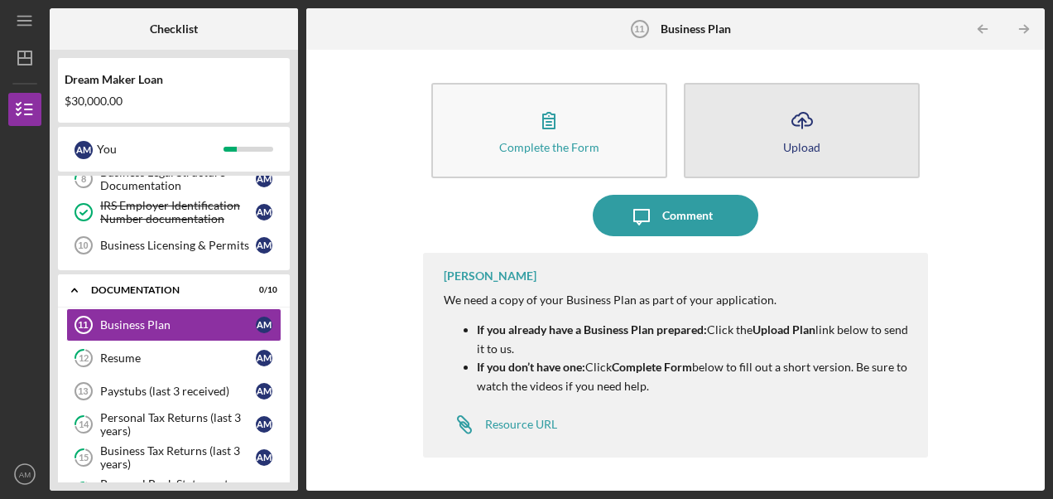
click at [794, 136] on icon "Icon/Upload" at bounding box center [802, 119] width 41 height 41
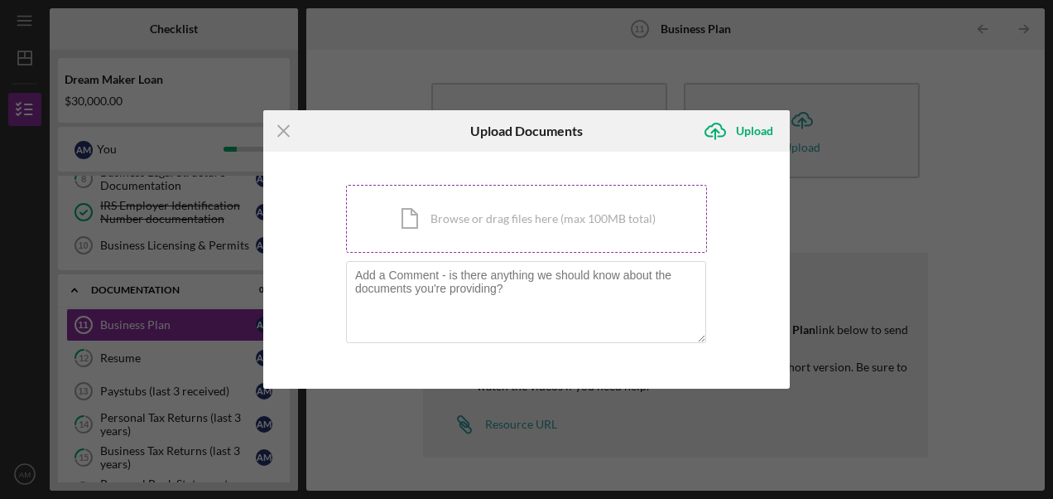
click at [508, 216] on div "Icon/Document Browse or drag files here (max 100MB total) Tap to choose files o…" at bounding box center [526, 219] width 361 height 68
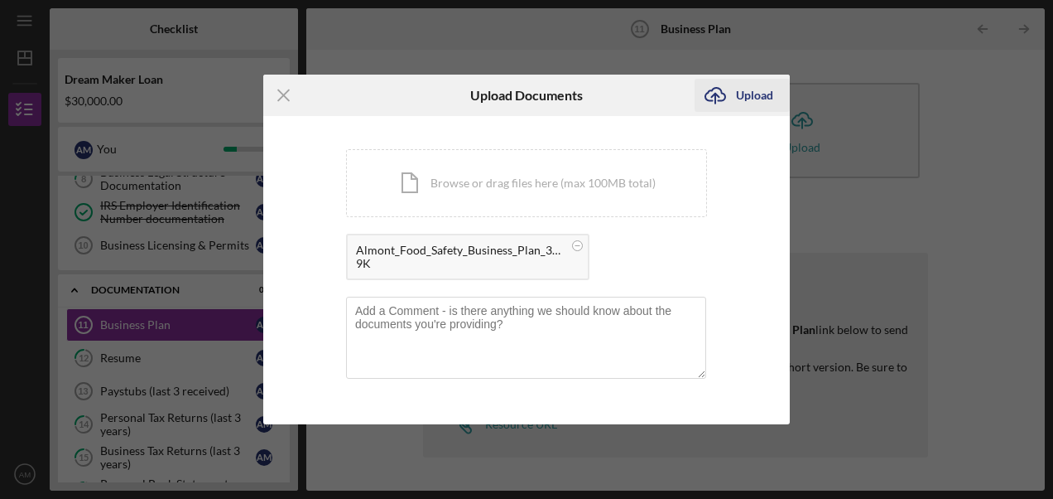
click at [764, 89] on div "Upload" at bounding box center [754, 95] width 37 height 33
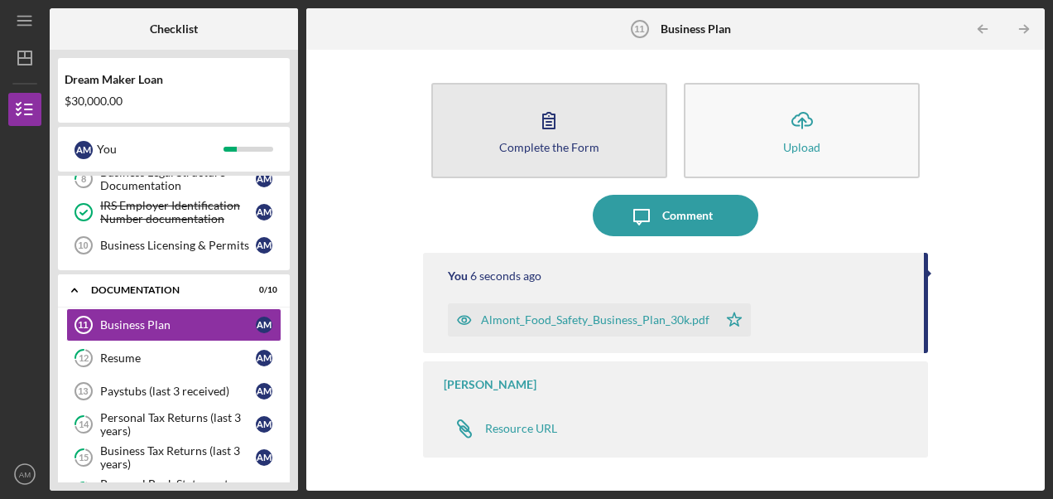
click at [545, 142] on div "Complete the Form" at bounding box center [549, 147] width 100 height 12
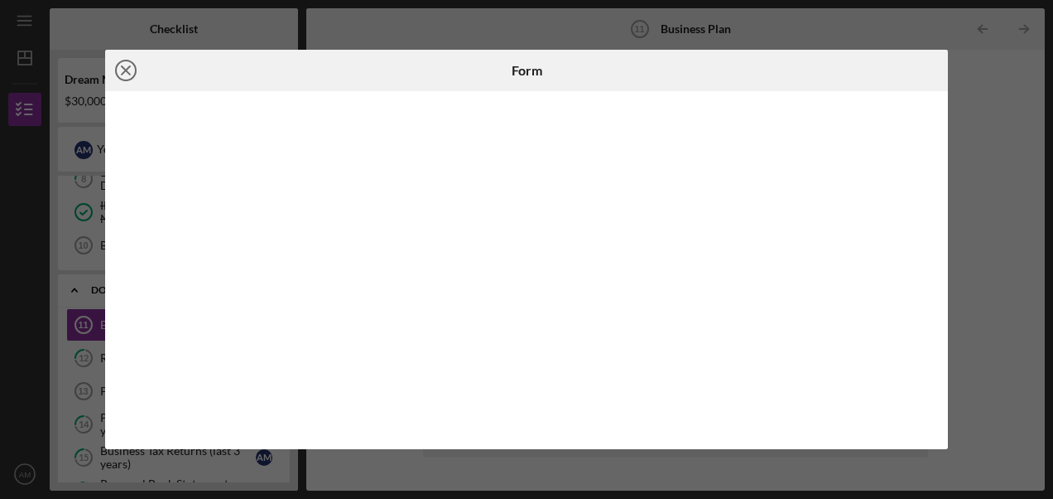
click at [120, 73] on icon "Icon/Close" at bounding box center [125, 70] width 41 height 41
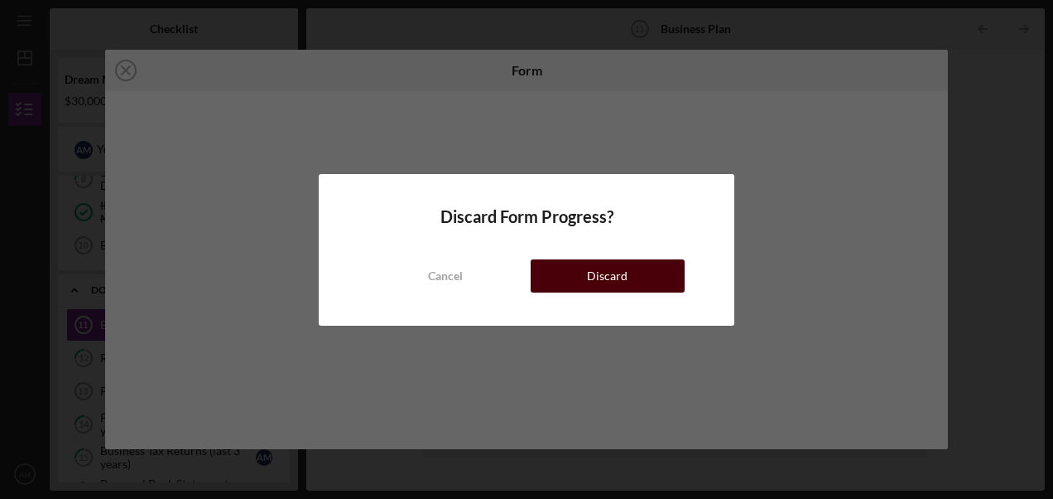
click at [569, 263] on button "Discard" at bounding box center [608, 275] width 154 height 33
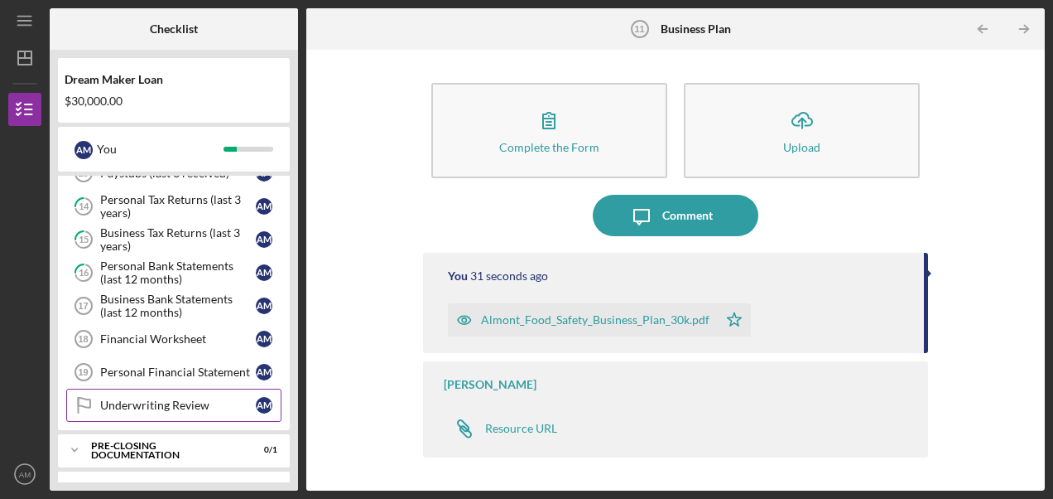
scroll to position [528, 0]
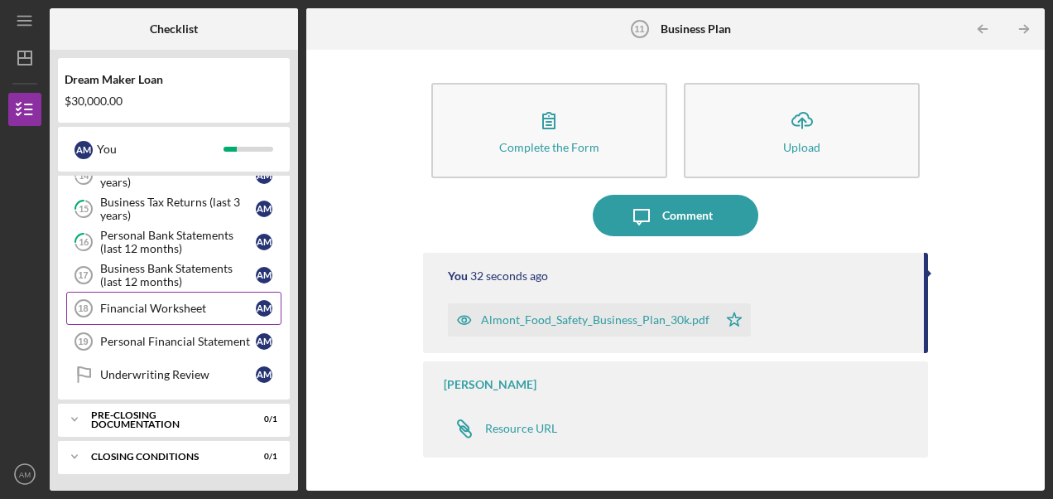
click at [170, 294] on link "Financial Worksheet 18 Financial Worksheet A M" at bounding box center [173, 307] width 215 height 33
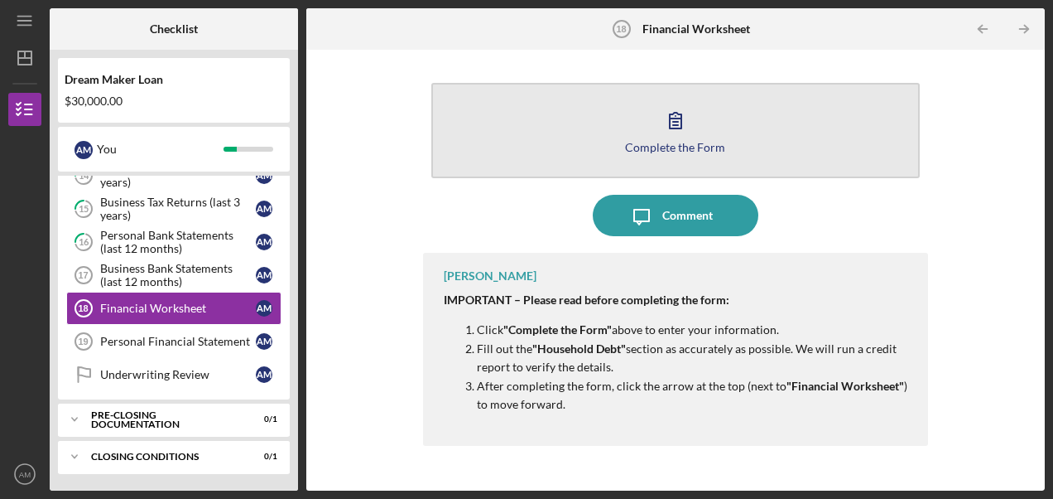
click at [706, 152] on div "Complete the Form" at bounding box center [675, 147] width 100 height 12
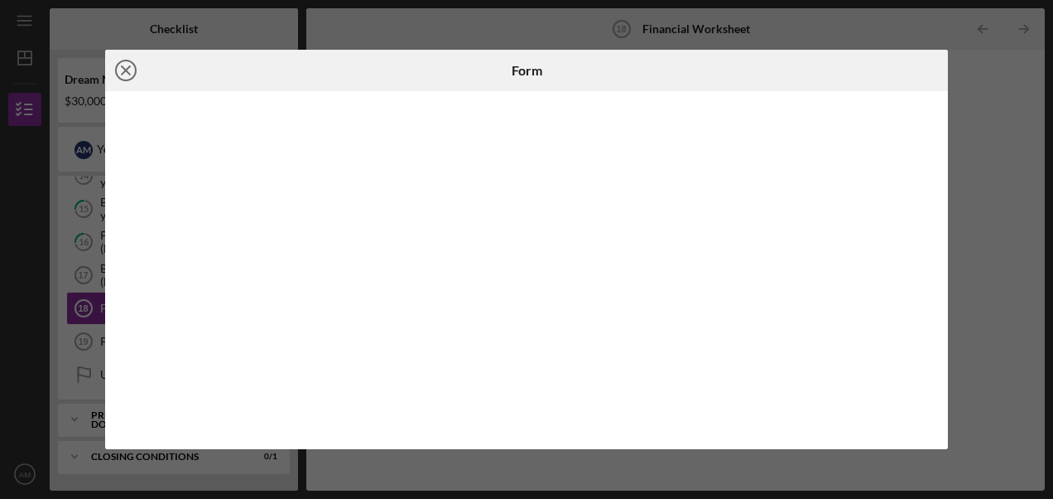
click at [123, 73] on line at bounding box center [126, 70] width 8 height 8
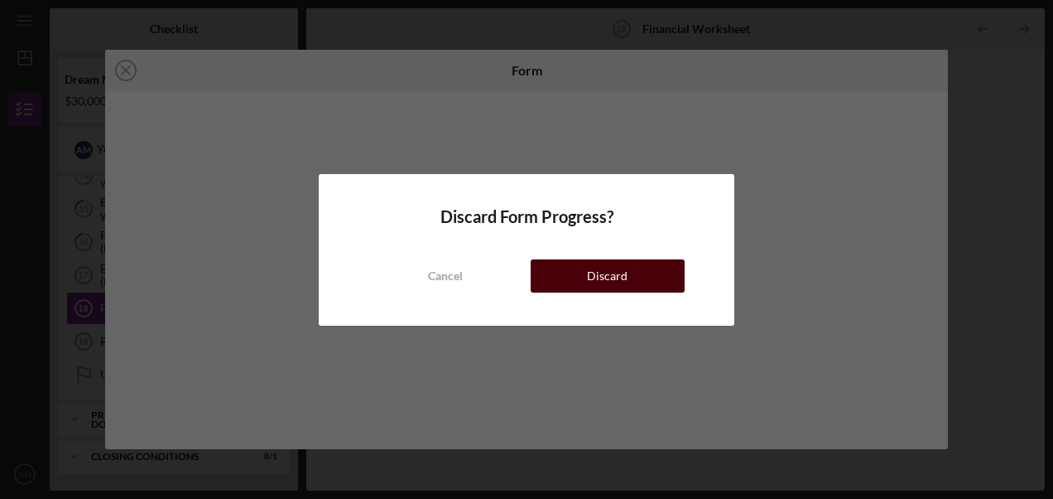
click at [622, 264] on div "Discard" at bounding box center [607, 275] width 41 height 33
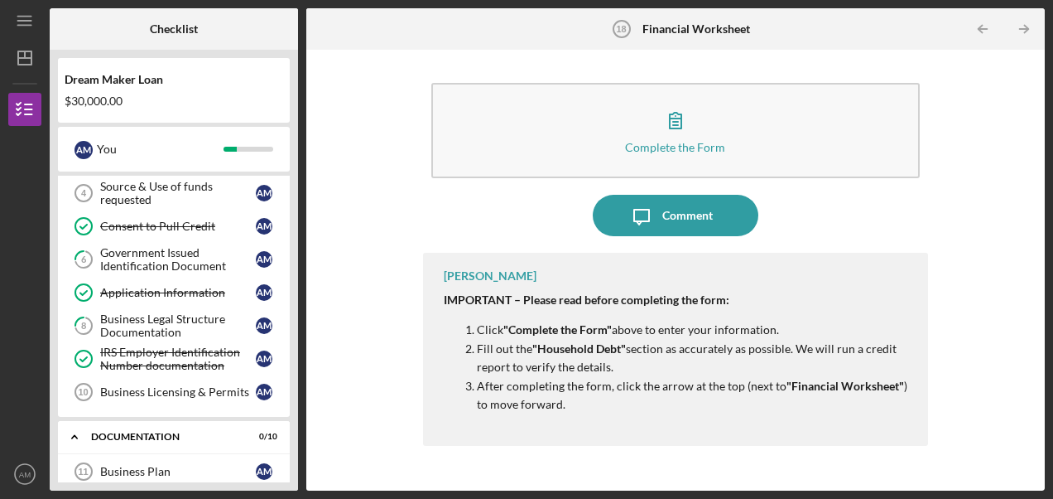
scroll to position [113, 0]
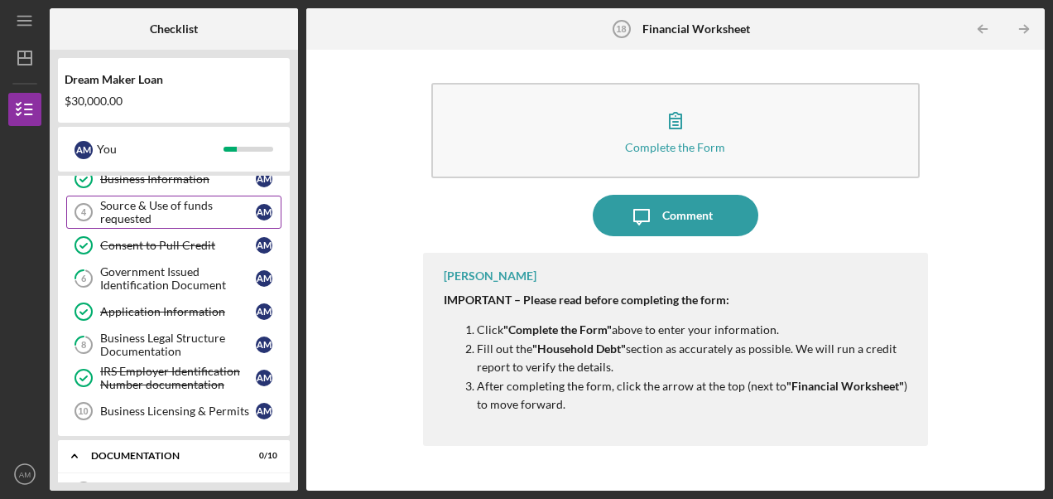
click at [150, 210] on div "Source & Use of funds requested" at bounding box center [178, 212] width 156 height 26
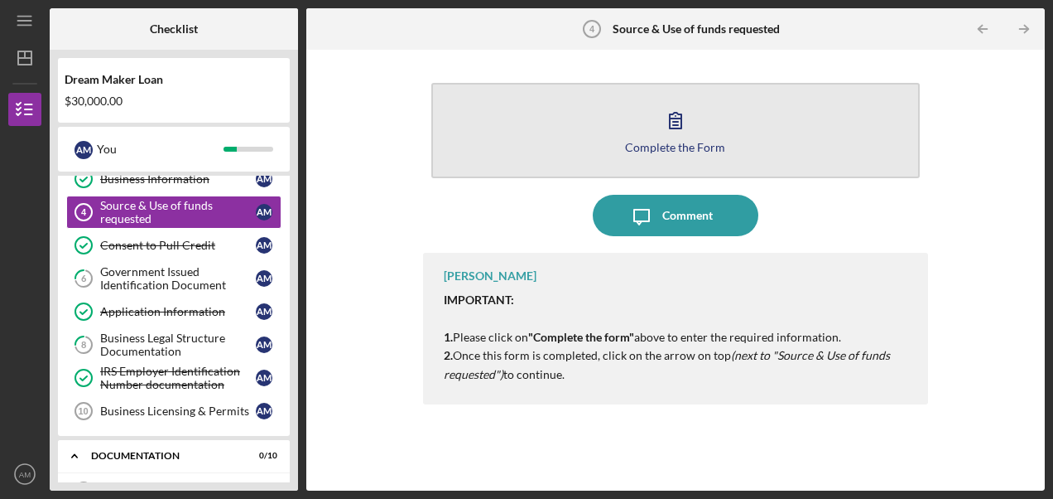
click at [691, 150] on div "Complete the Form" at bounding box center [675, 147] width 100 height 12
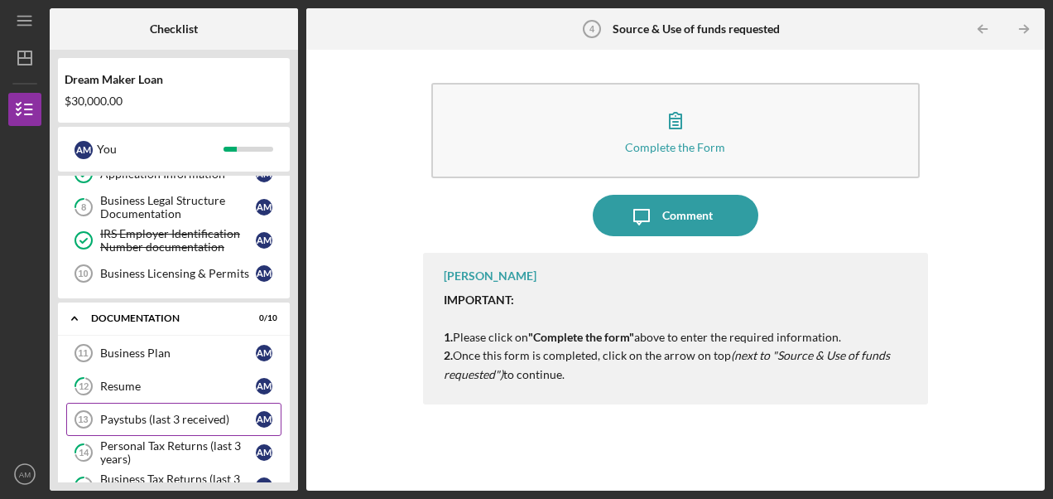
scroll to position [279, 0]
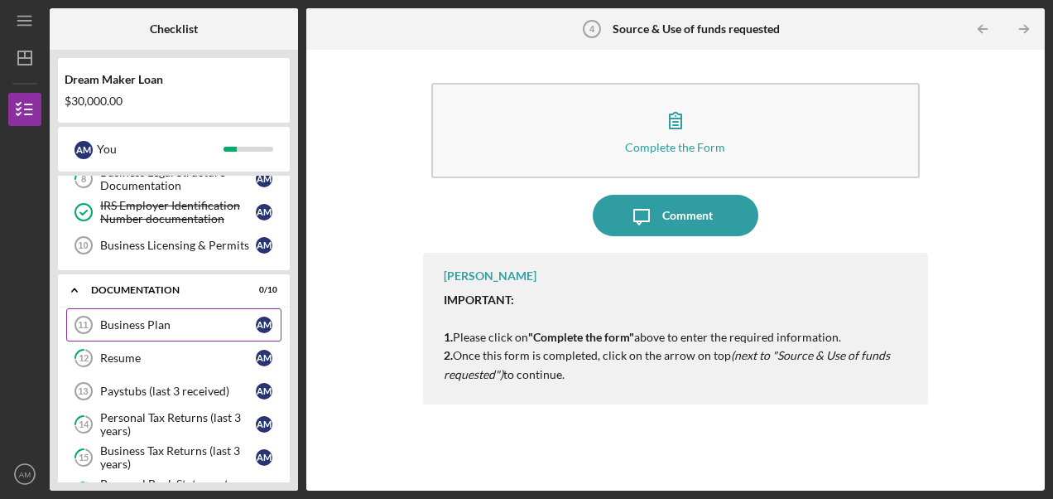
click at [177, 328] on div "Business Plan" at bounding box center [178, 324] width 156 height 13
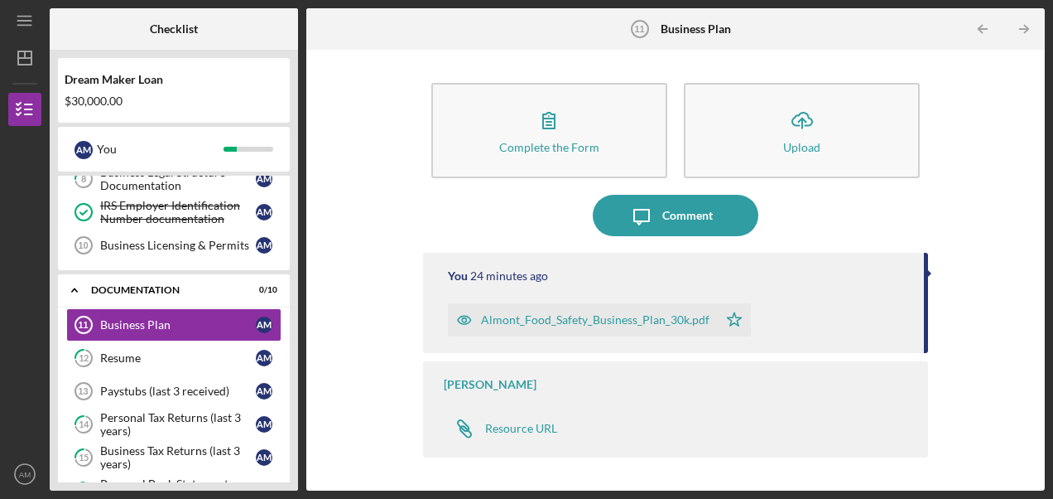
click at [672, 314] on div "Almont_Food_Safety_Business_Plan_30k.pdf" at bounding box center [595, 319] width 229 height 13
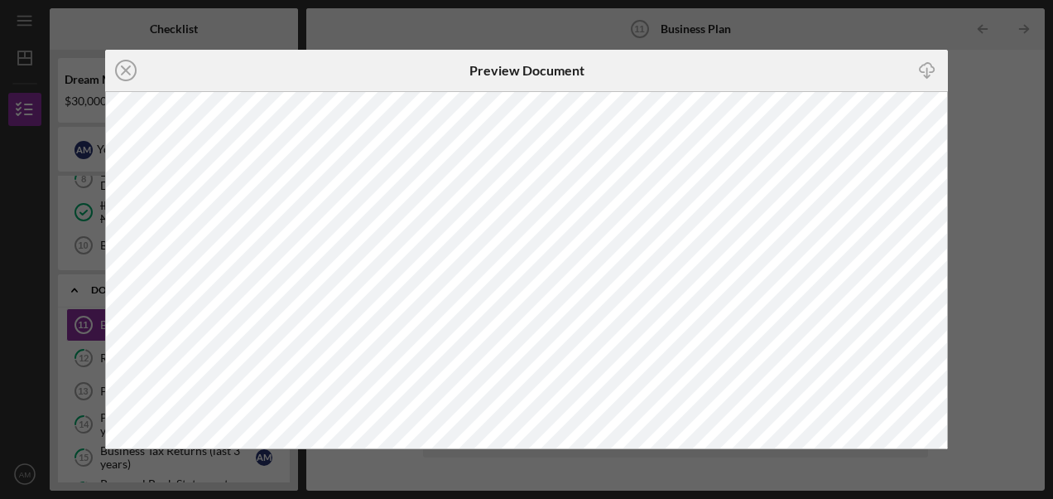
click at [123, 71] on icon "Icon/Close" at bounding box center [125, 70] width 41 height 41
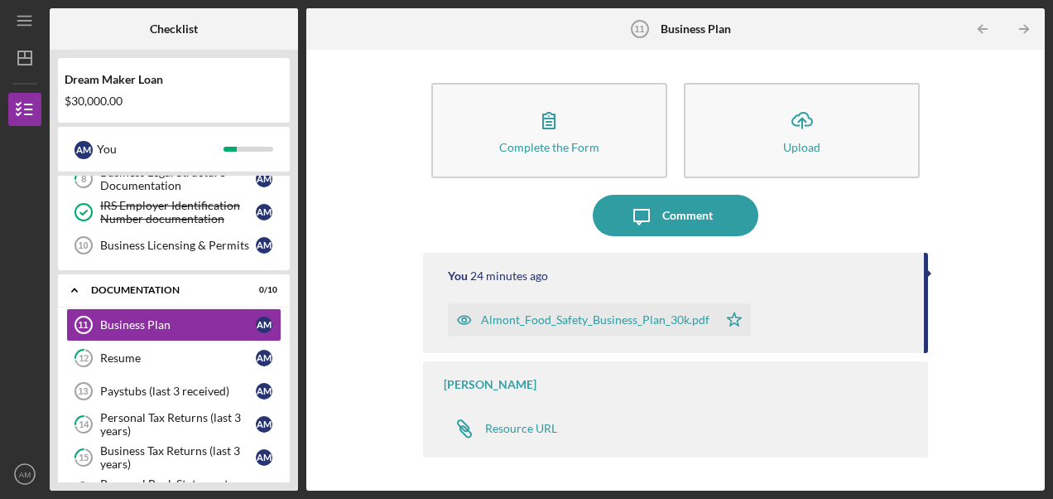
drag, startPoint x: 465, startPoint y: 320, endPoint x: 591, endPoint y: 309, distance: 127.2
click at [587, 309] on div "Almont_Food_Safety_Business_Plan_30k.pdf" at bounding box center [583, 319] width 270 height 33
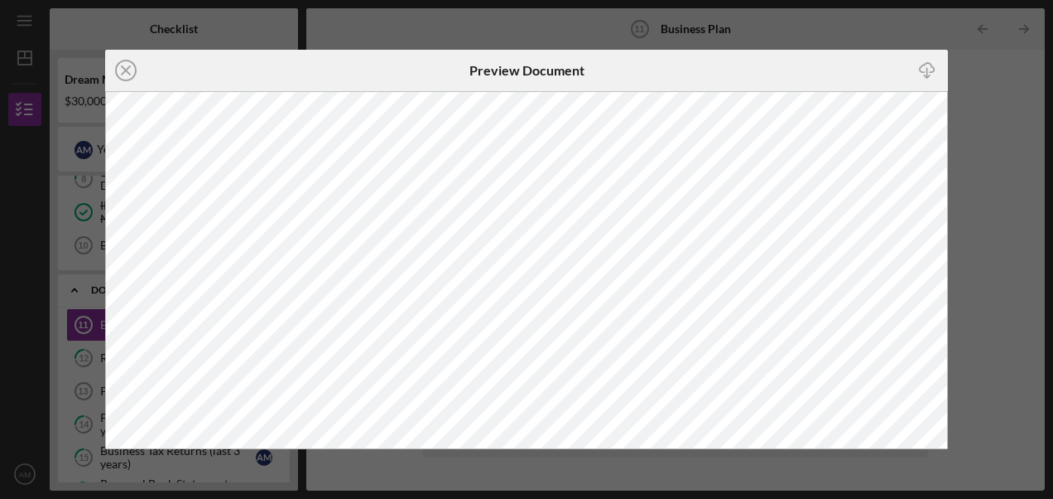
drag, startPoint x: 948, startPoint y: 262, endPoint x: 800, endPoint y: 73, distance: 240.0
click at [809, 71] on div "Icon/Download" at bounding box center [807, 70] width 281 height 41
drag, startPoint x: 121, startPoint y: 67, endPoint x: 166, endPoint y: 75, distance: 46.2
click at [121, 67] on icon "Icon/Close" at bounding box center [125, 70] width 41 height 41
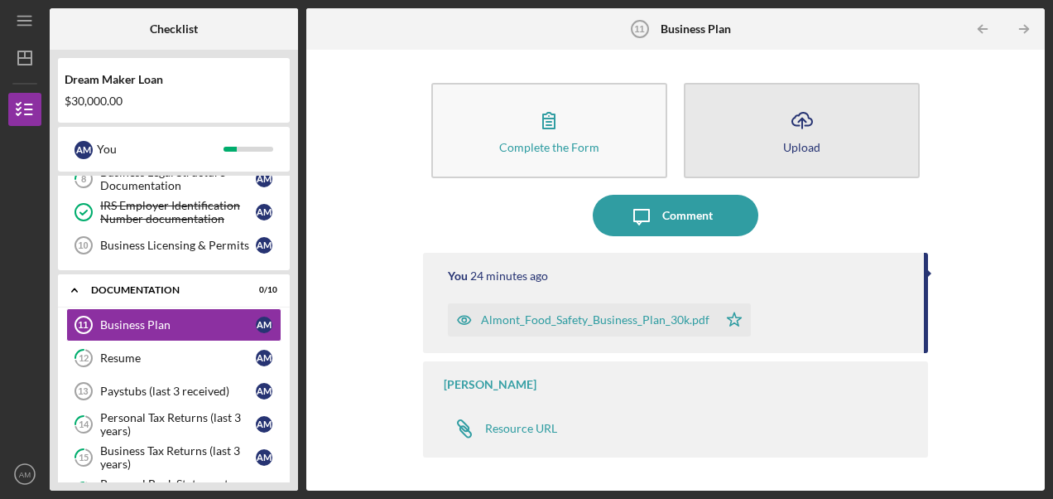
click at [799, 120] on icon "Icon/Upload" at bounding box center [802, 119] width 41 height 41
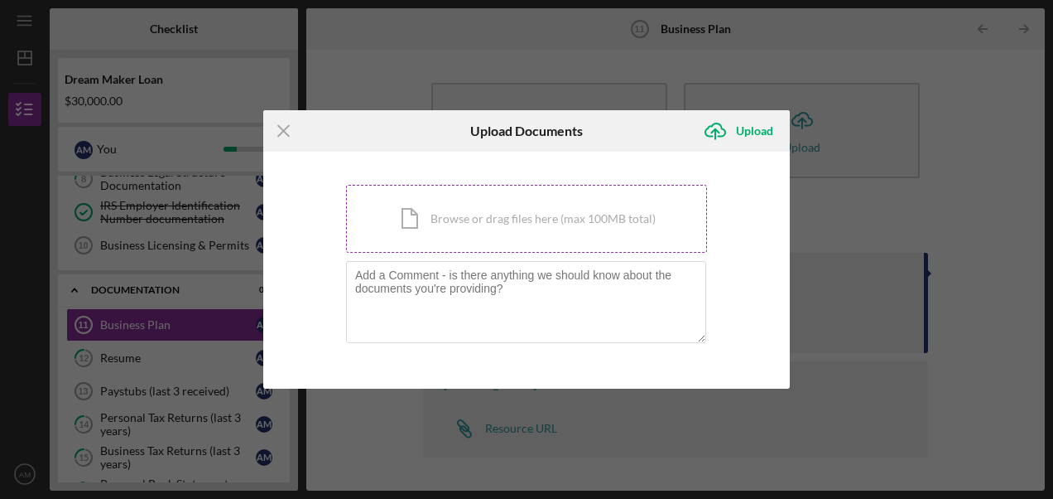
click at [581, 217] on div "Icon/Document Browse or drag files here (max 100MB total) Tap to choose files o…" at bounding box center [526, 219] width 361 height 68
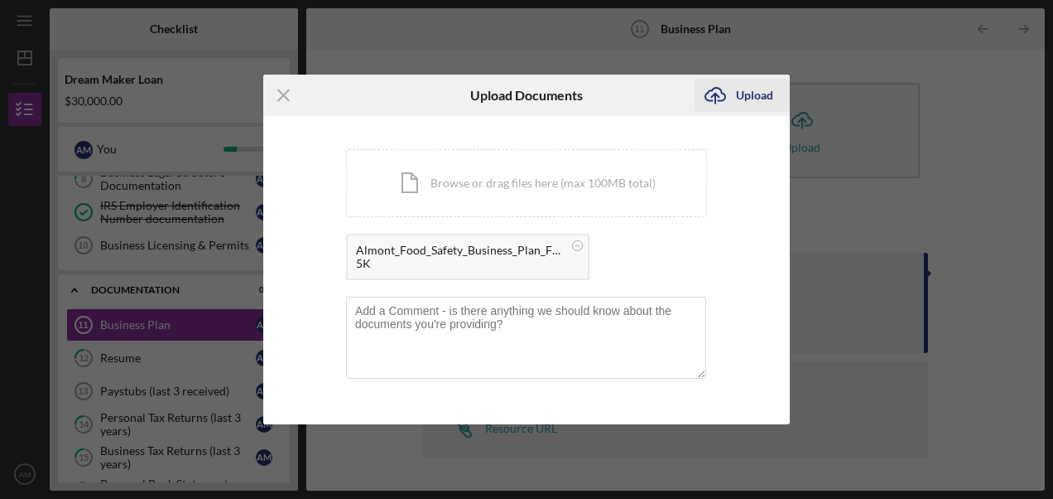
click at [717, 96] on g "submit" at bounding box center [716, 96] width 20 height 16
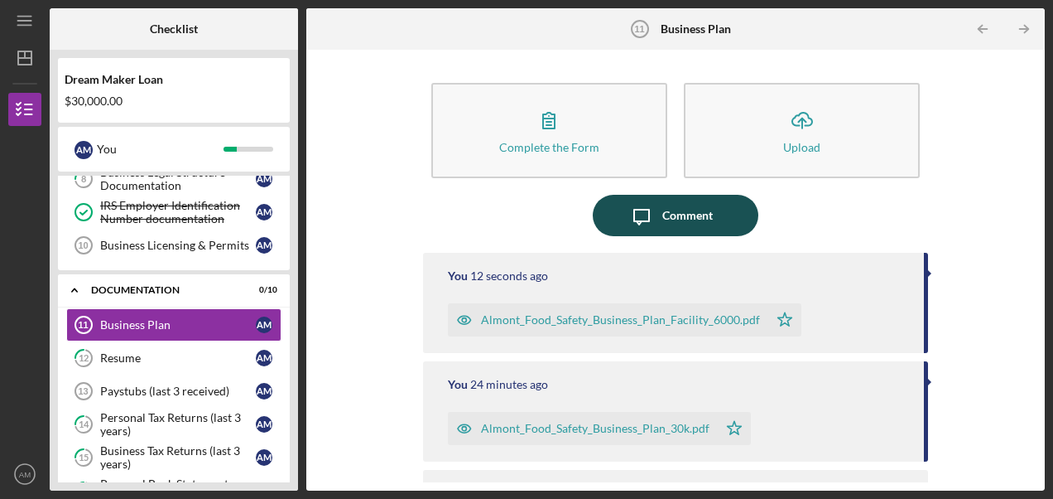
click at [699, 220] on div "Comment" at bounding box center [687, 215] width 51 height 41
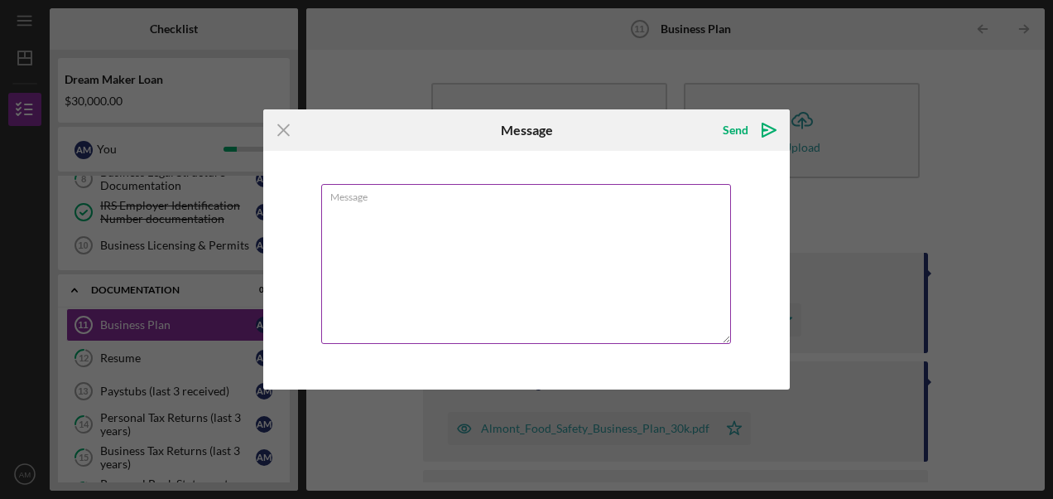
click at [505, 263] on textarea "Message" at bounding box center [526, 264] width 410 height 160
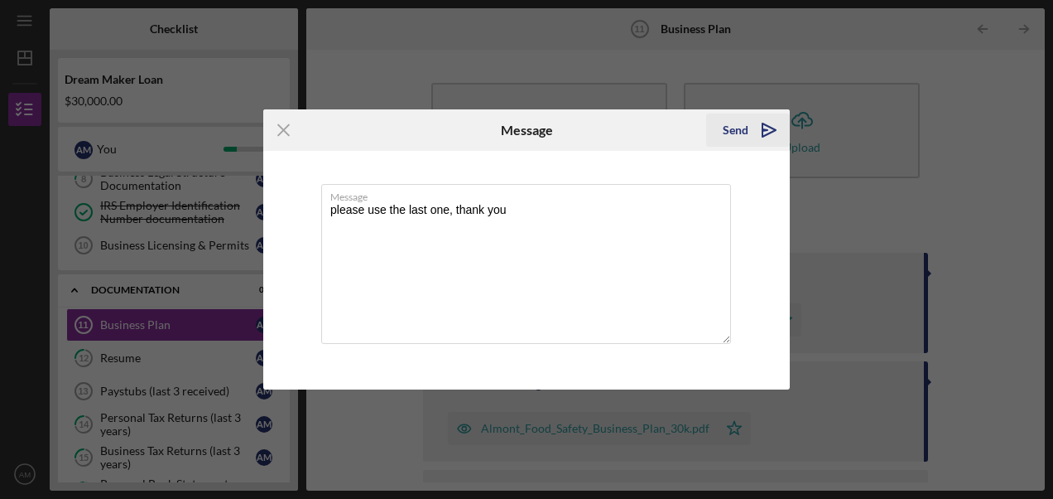
type textarea "please use the last one, thank you"
click at [754, 122] on icon "Icon/icon-invite-send" at bounding box center [769, 129] width 41 height 41
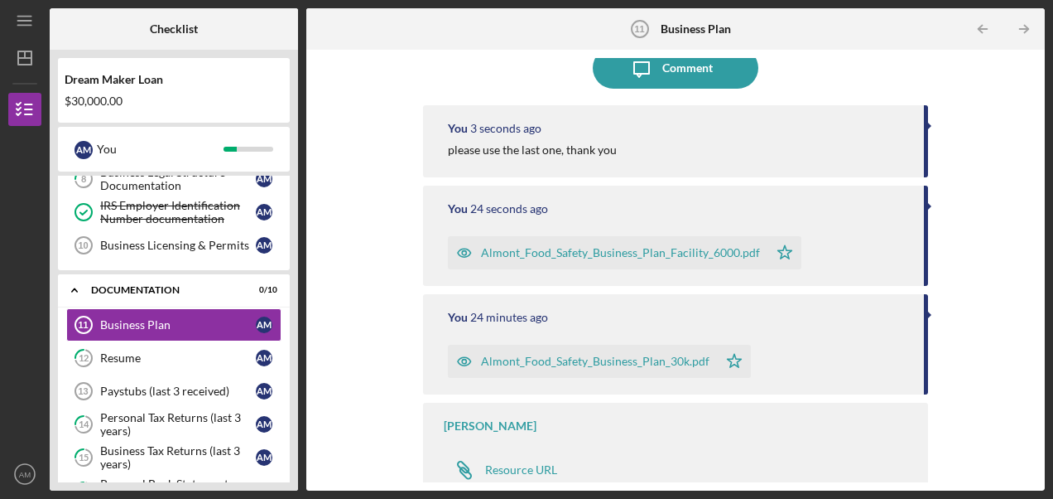
scroll to position [152, 0]
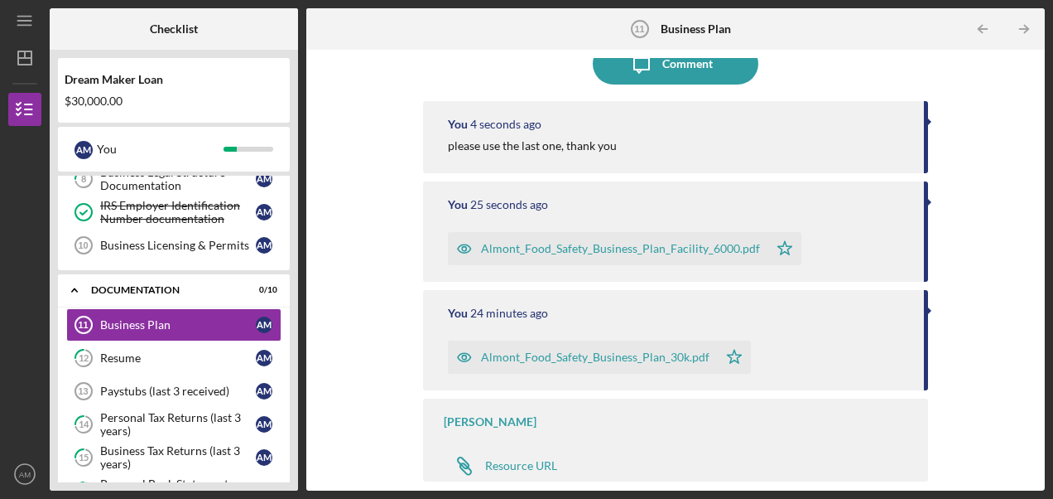
click at [927, 310] on div at bounding box center [929, 310] width 4 height 8
click at [920, 311] on div "You 24 minutes ago Almont_Food_Safety_Business_Plan_30k.pdf Icon/Star" at bounding box center [675, 340] width 505 height 100
click at [940, 305] on div "Complete the Form Form Icon/Upload Upload Icon/Message Comment You 5 seconds ag…" at bounding box center [676, 270] width 722 height 424
click at [945, 325] on div "Complete the Form Form Icon/Upload Upload Icon/Message Comment You 6 seconds ag…" at bounding box center [676, 270] width 722 height 424
click at [940, 328] on div "Complete the Form Form Icon/Upload Upload Icon/Message Comment You 6 seconds ag…" at bounding box center [676, 270] width 722 height 424
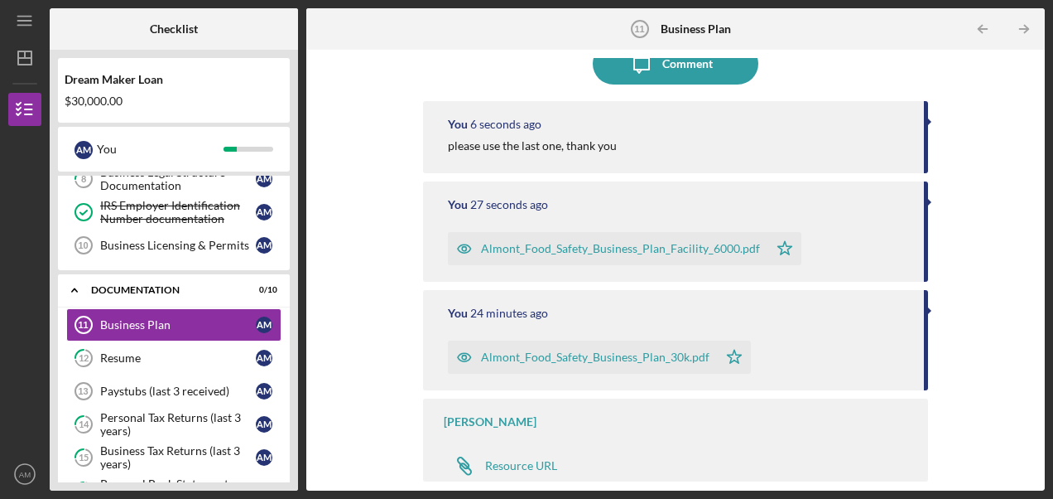
click at [933, 328] on div "Complete the Form Form Icon/Upload Upload Icon/Message Comment You 6 seconds ag…" at bounding box center [676, 270] width 722 height 424
click at [921, 314] on div "You 24 minutes ago Almont_Food_Safety_Business_Plan_30k.pdf Icon/Star" at bounding box center [675, 340] width 505 height 100
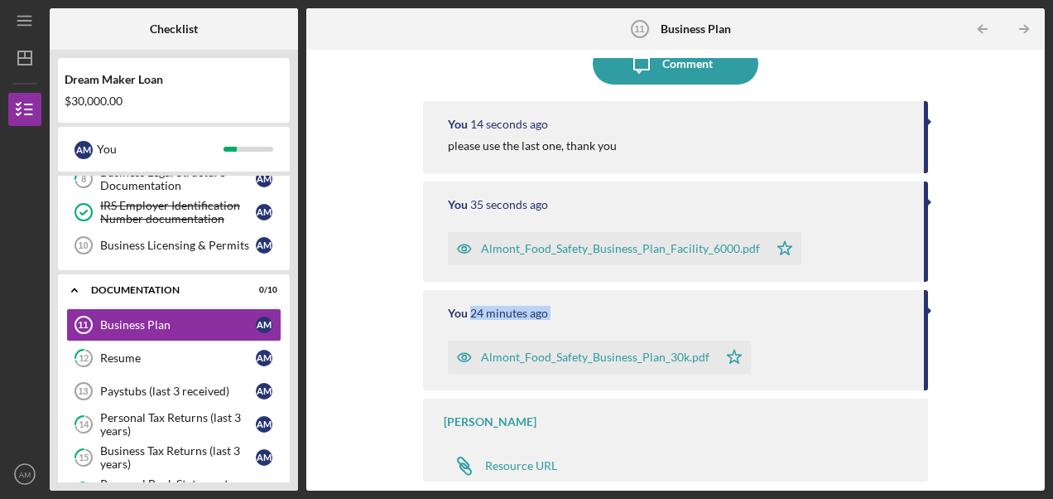
click at [921, 314] on div "You 24 minutes ago Almont_Food_Safety_Business_Plan_30k.pdf Icon/Star" at bounding box center [675, 340] width 505 height 100
click at [793, 359] on div "Almont_Food_Safety_Business_Plan_30k.pdf Icon/Star" at bounding box center [678, 352] width 460 height 41
drag, startPoint x: 726, startPoint y: 356, endPoint x: 737, endPoint y: 366, distance: 14.7
click at [737, 366] on icon "Icon/Star" at bounding box center [734, 356] width 33 height 33
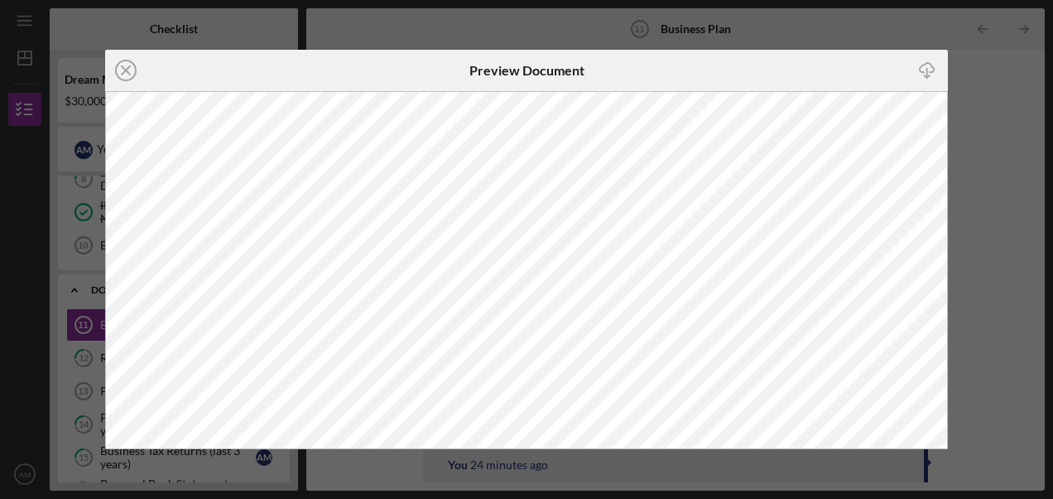
click at [971, 74] on div "Icon/Close Preview Document Icon/Download" at bounding box center [526, 249] width 1053 height 499
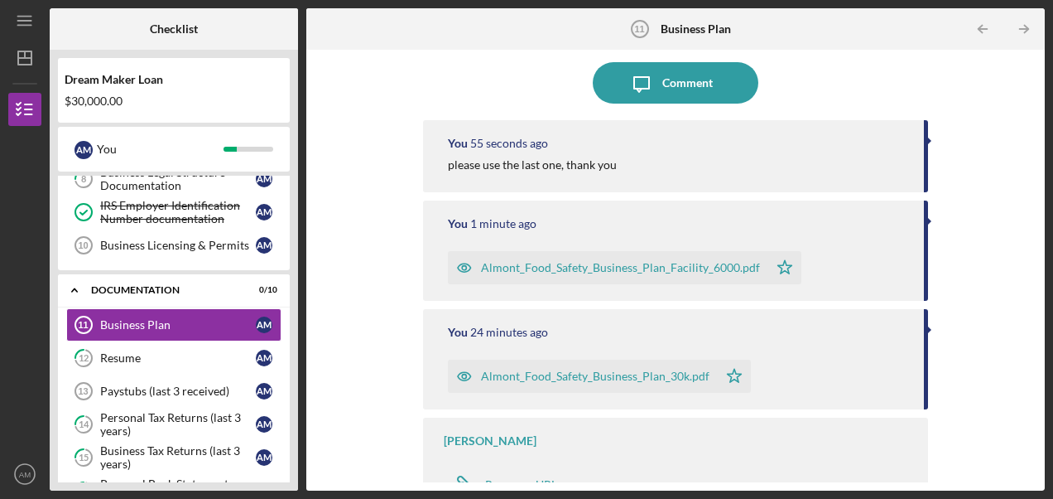
scroll to position [152, 0]
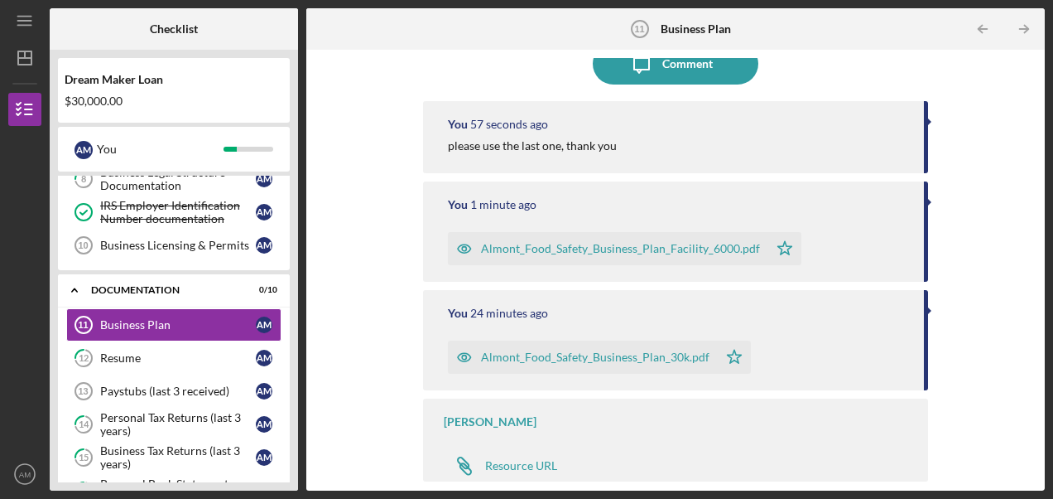
click at [826, 248] on div "Almont_Food_Safety_Business_Plan_Facility_6000.pdf Icon/Star" at bounding box center [678, 244] width 460 height 41
click at [693, 315] on div "You 24 minutes ago" at bounding box center [678, 312] width 460 height 13
click at [727, 356] on polygon "button" at bounding box center [734, 356] width 14 height 13
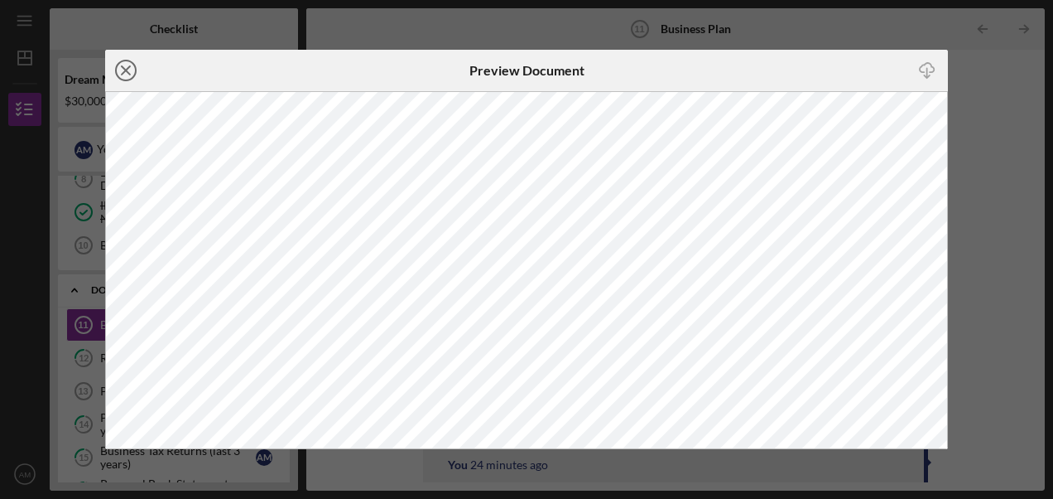
click at [123, 71] on line at bounding box center [126, 70] width 8 height 8
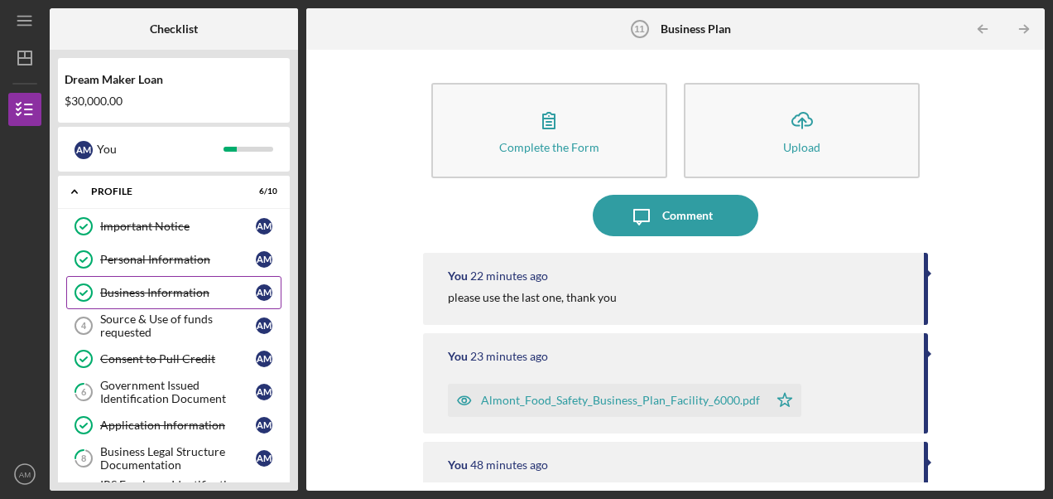
click at [448, 492] on button "Almont_Food_Safety_Business_Plan_30k.pdf Icon/Star" at bounding box center [599, 508] width 303 height 33
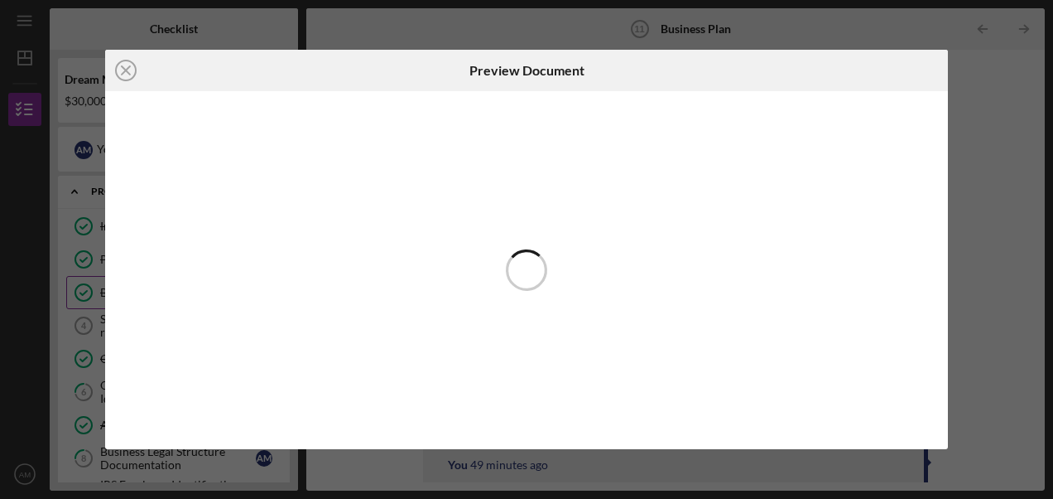
scroll to position [152, 0]
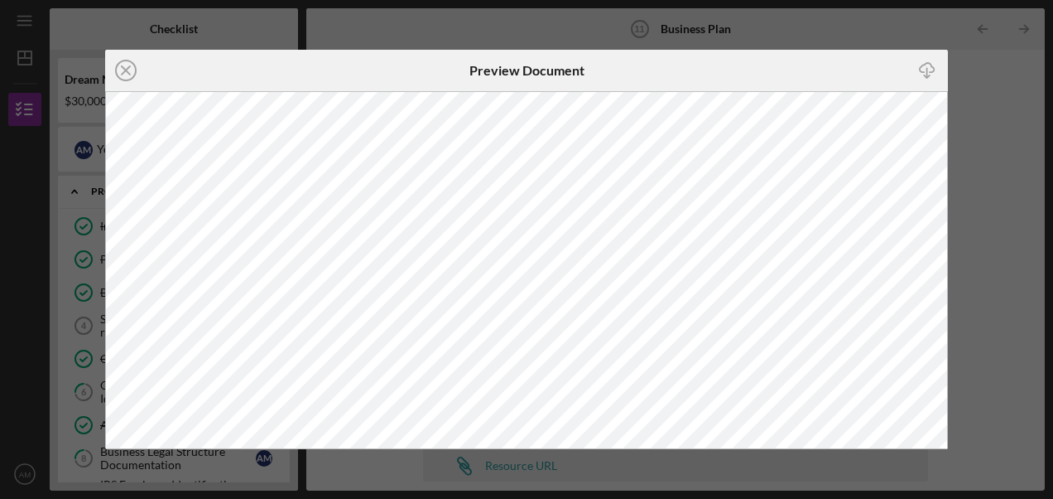
click at [134, 68] on icon "Icon/Close" at bounding box center [125, 70] width 41 height 41
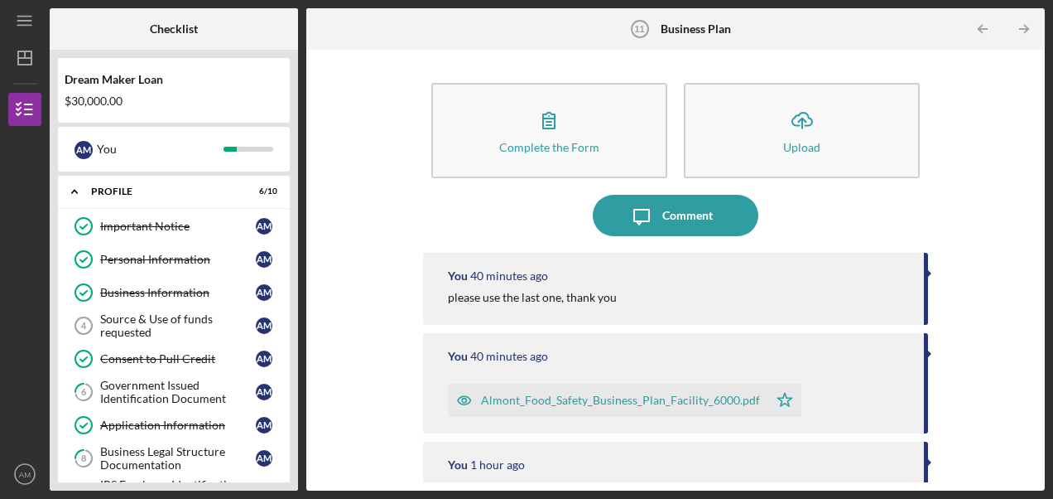
click at [448, 492] on button "Almont_Food_Safety_Business_Plan_30k.pdf Icon/Star" at bounding box center [599, 508] width 303 height 33
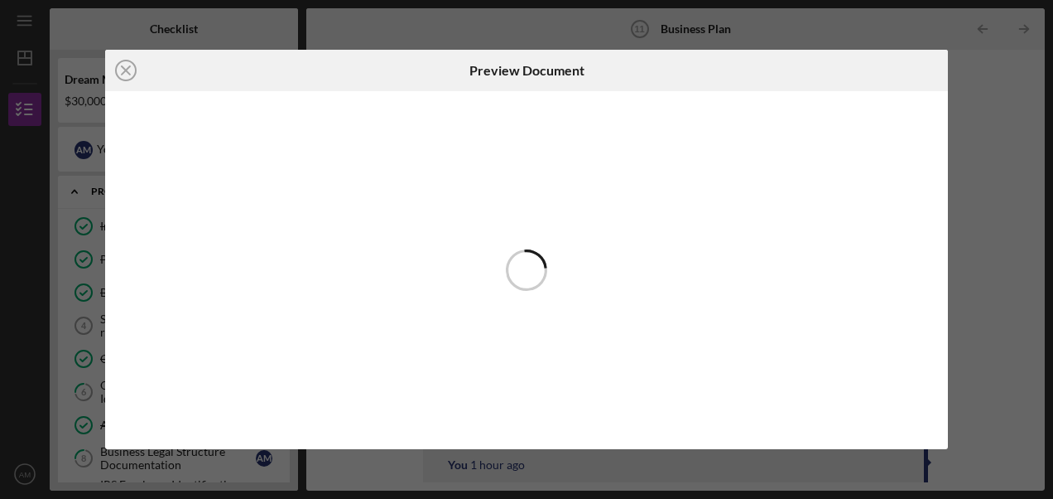
scroll to position [152, 0]
